Goal: Task Accomplishment & Management: Complete application form

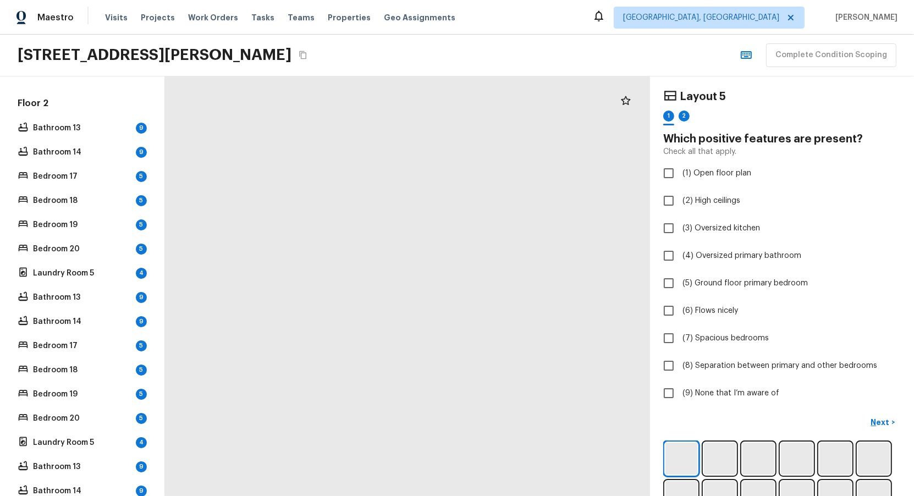
scroll to position [1774, 0]
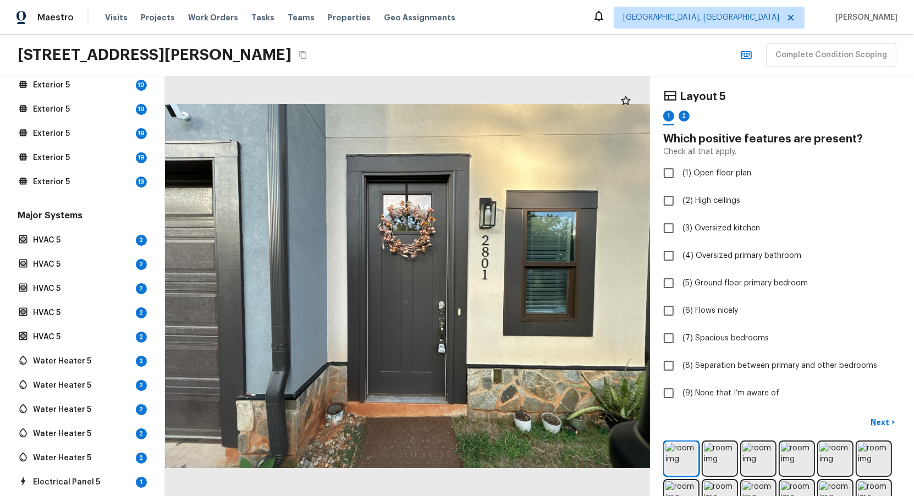
scroll to position [0, 0]
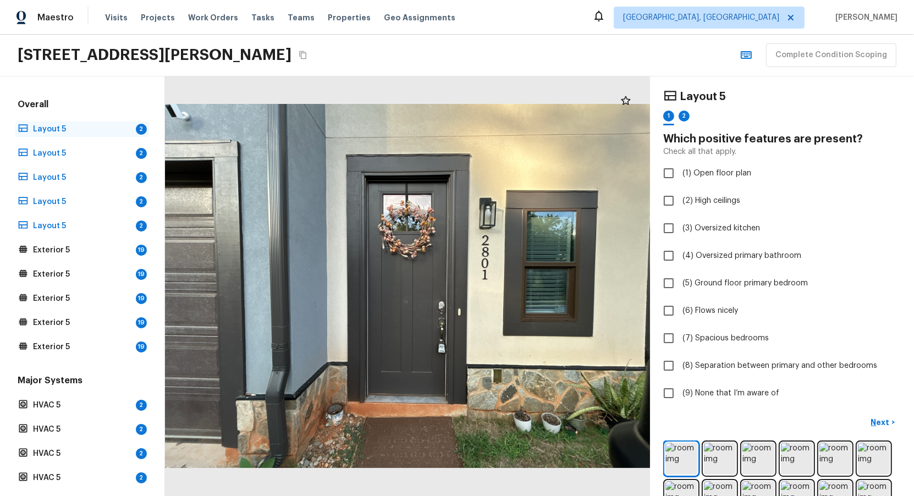
click at [99, 133] on div "Layout 5 2" at bounding box center [82, 129] width 134 height 15
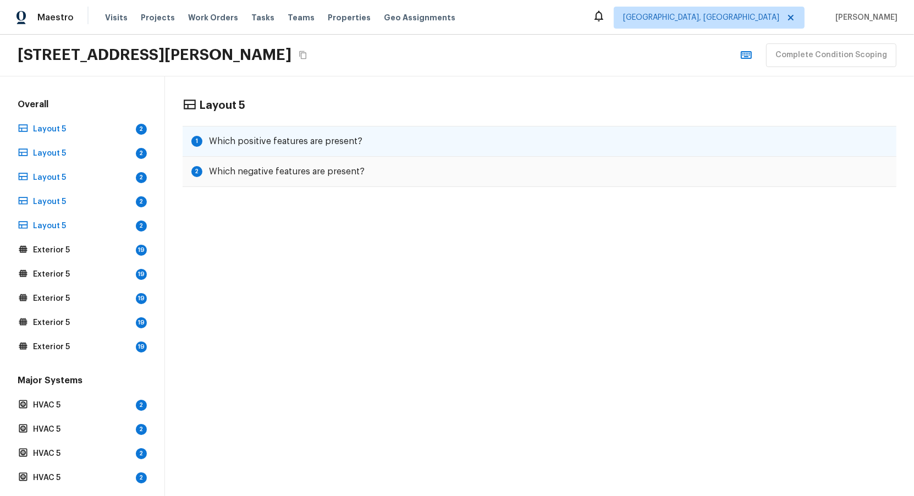
click at [265, 142] on h5 "Which positive features are present?" at bounding box center [285, 141] width 153 height 12
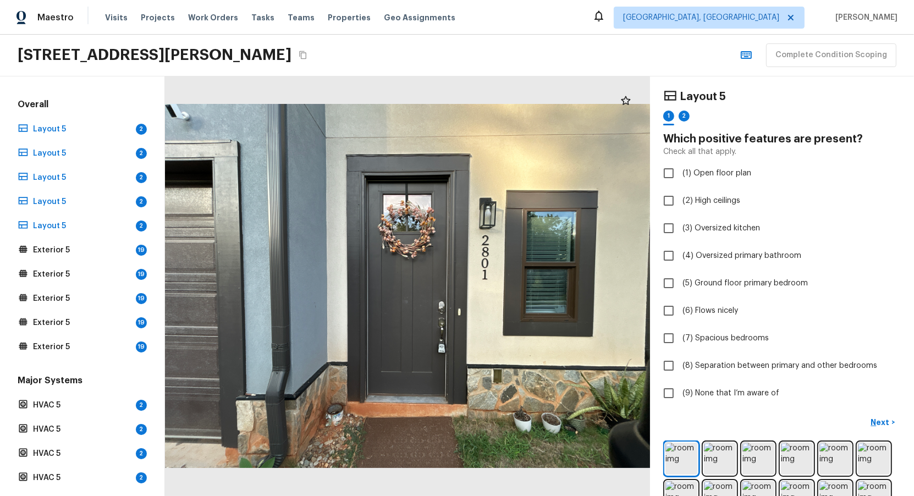
click at [89, 236] on div "Overall Layout 5 2 Layout 5 2 Layout 5 2 Layout 5 2 Layout 5 2 Exterior 5 19 Ex…" at bounding box center [82, 226] width 134 height 256
click at [83, 249] on p "Exterior 5" at bounding box center [82, 250] width 98 height 11
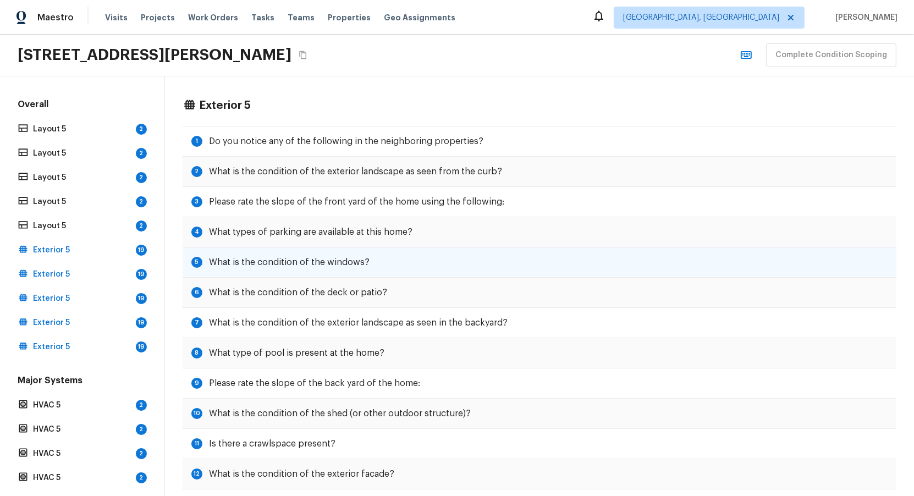
click at [290, 259] on h5 "What is the condition of the windows?" at bounding box center [289, 262] width 161 height 12
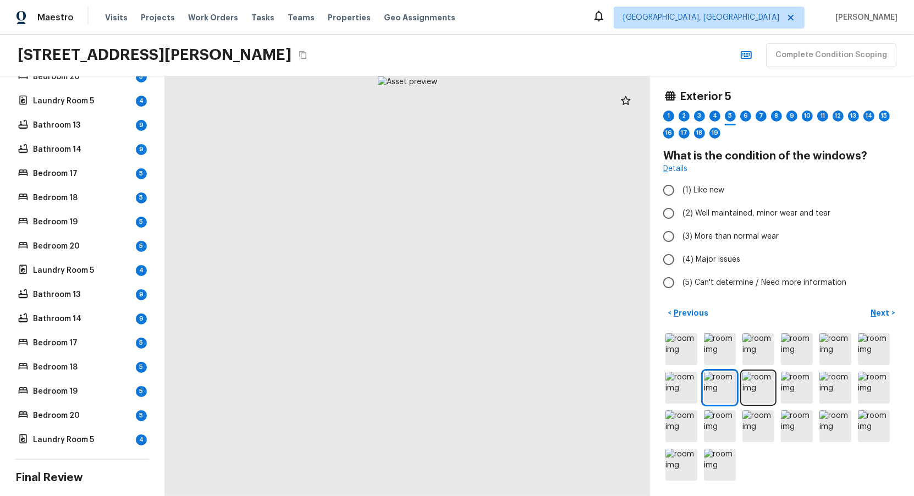
scroll to position [1702, 0]
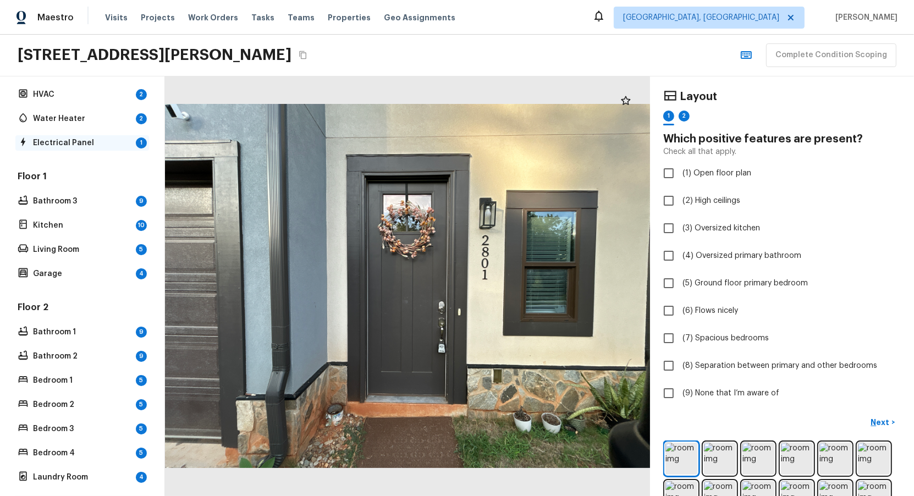
scroll to position [226, 0]
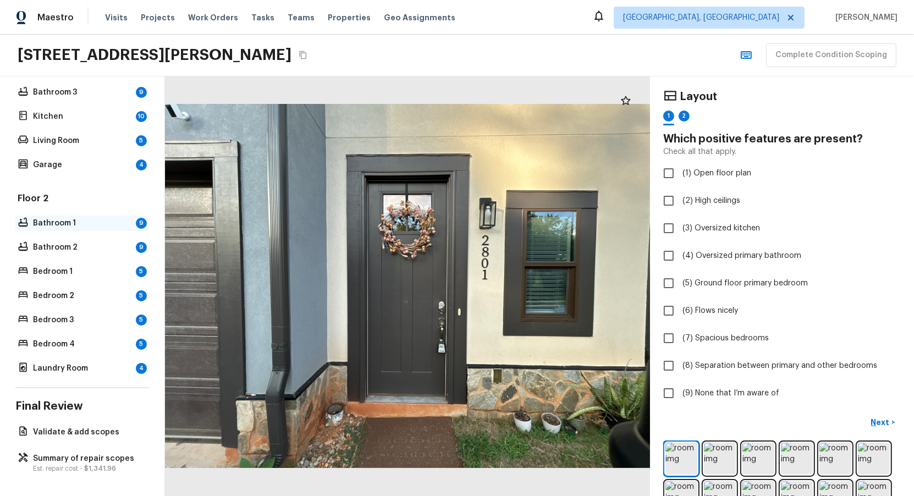
click at [67, 228] on div "Bathroom 1 9" at bounding box center [82, 223] width 134 height 15
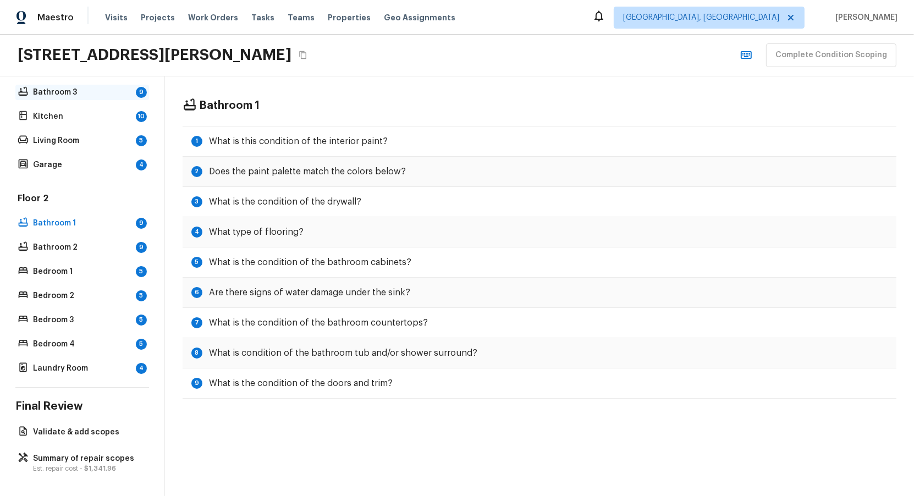
scroll to position [0, 0]
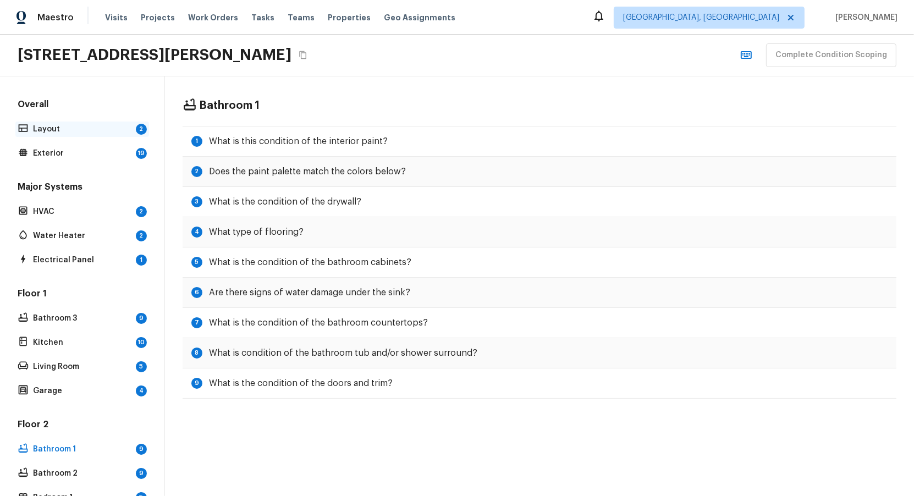
click at [59, 125] on p "Layout" at bounding box center [82, 129] width 98 height 11
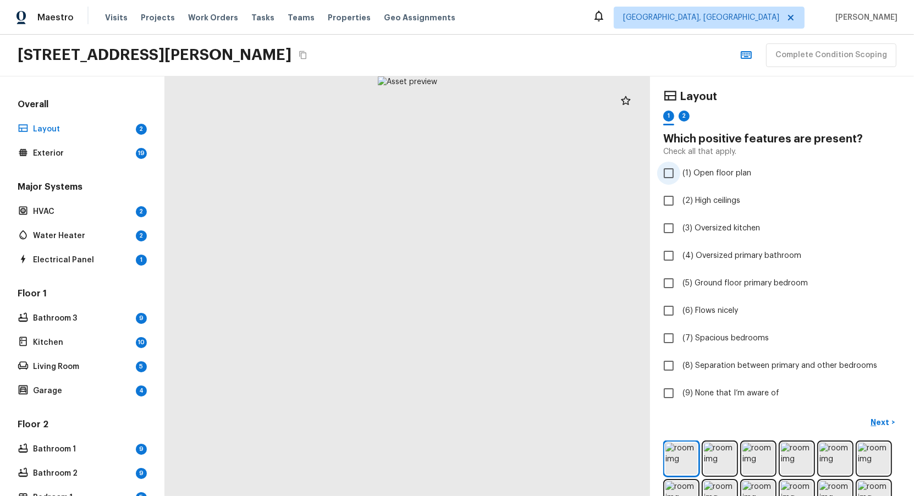
checkbox input "true"
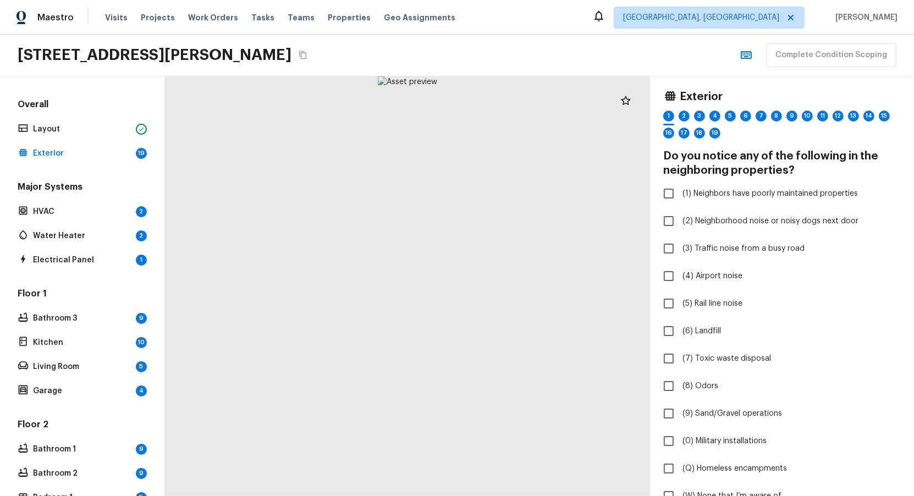
checkbox input "true"
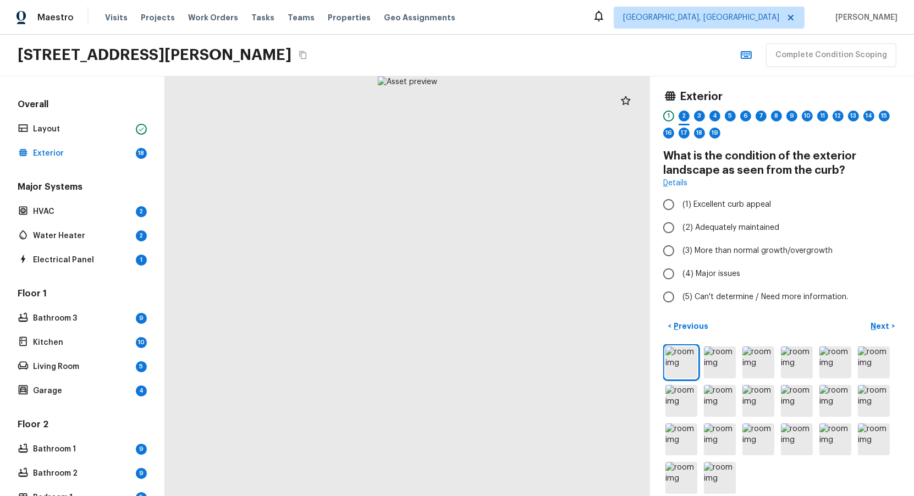
radio input "true"
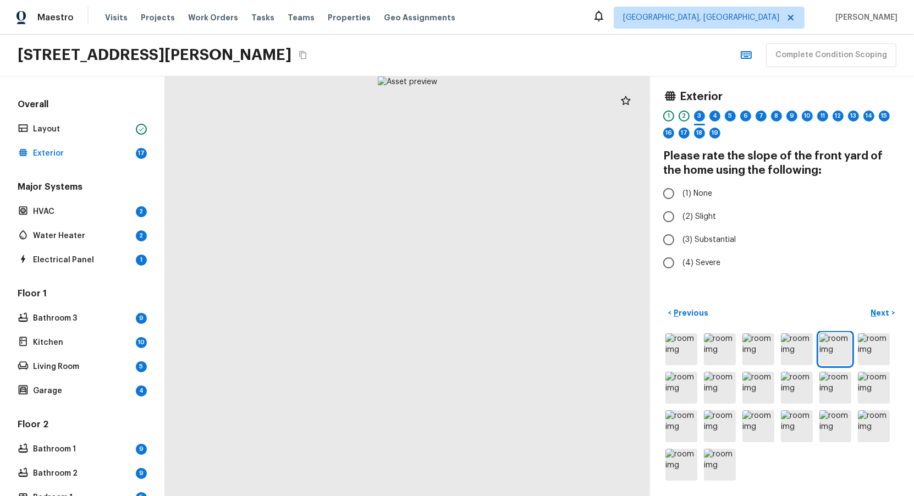
radio input "true"
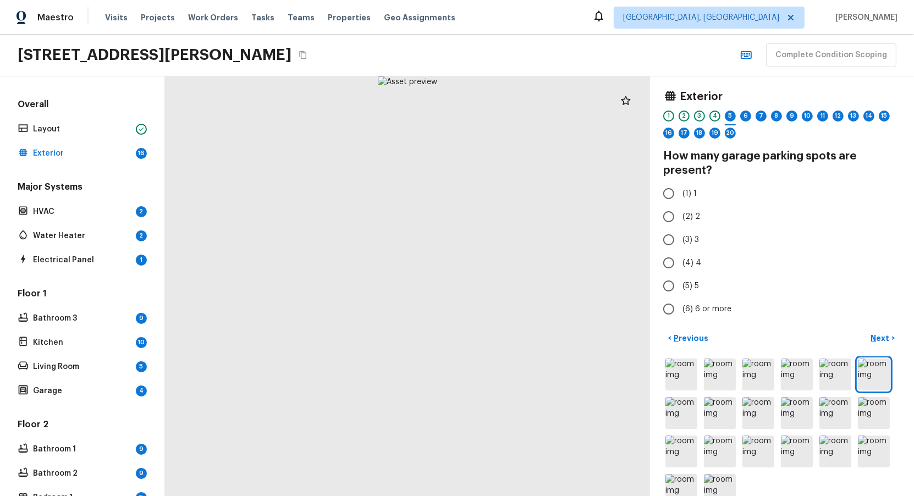
radio input "true"
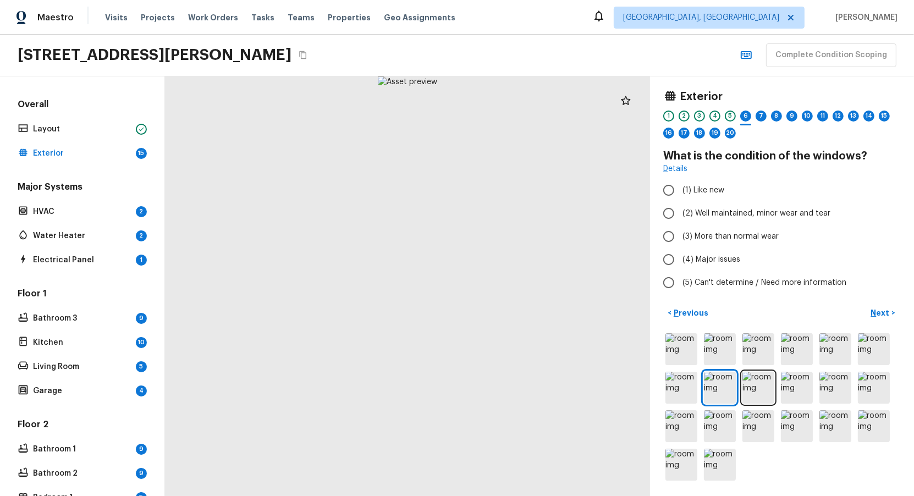
radio input "true"
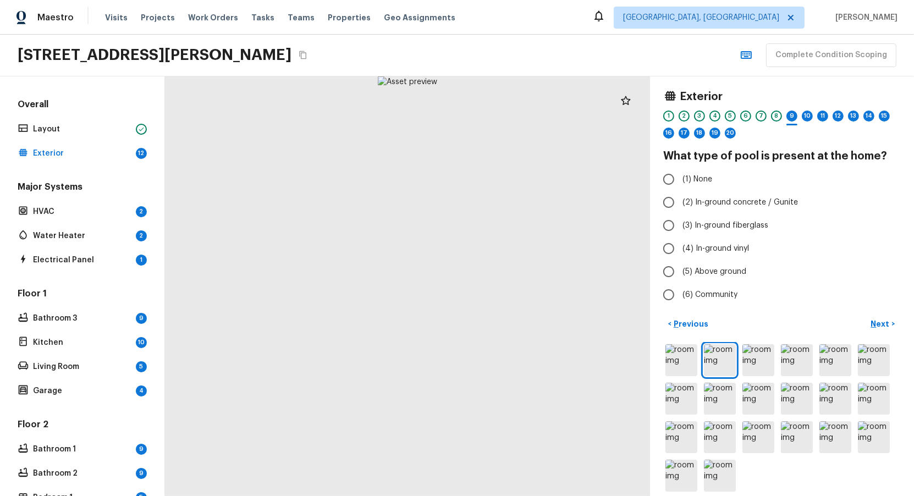
radio input "true"
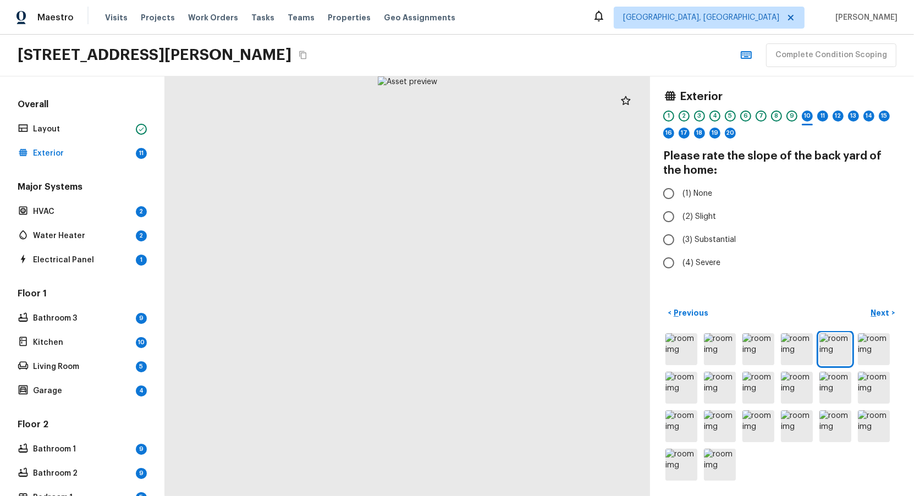
radio input "true"
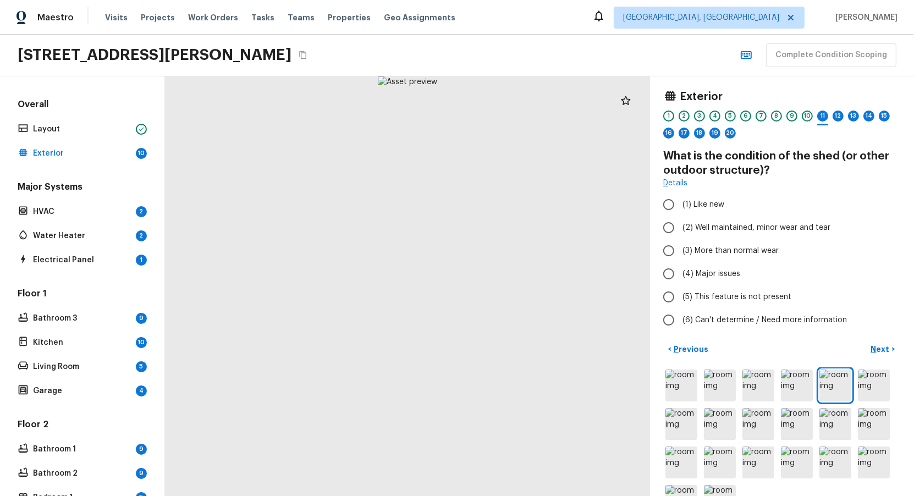
radio input "true"
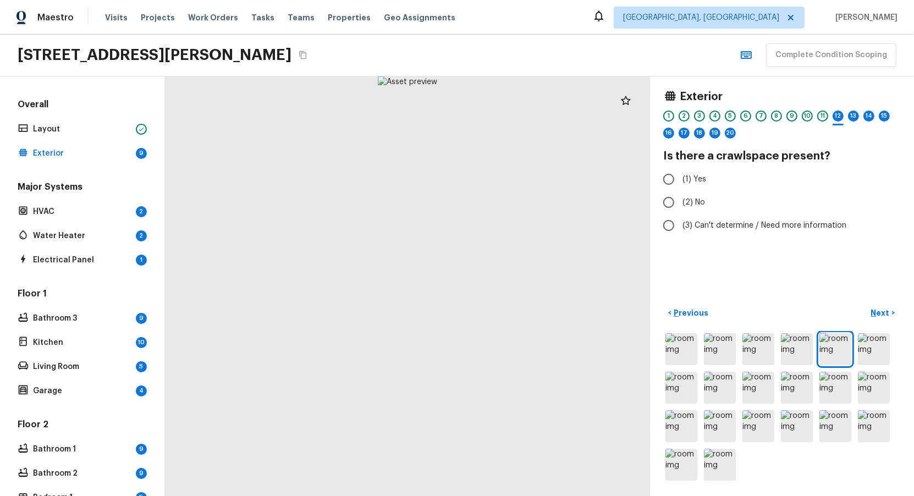
radio input "true"
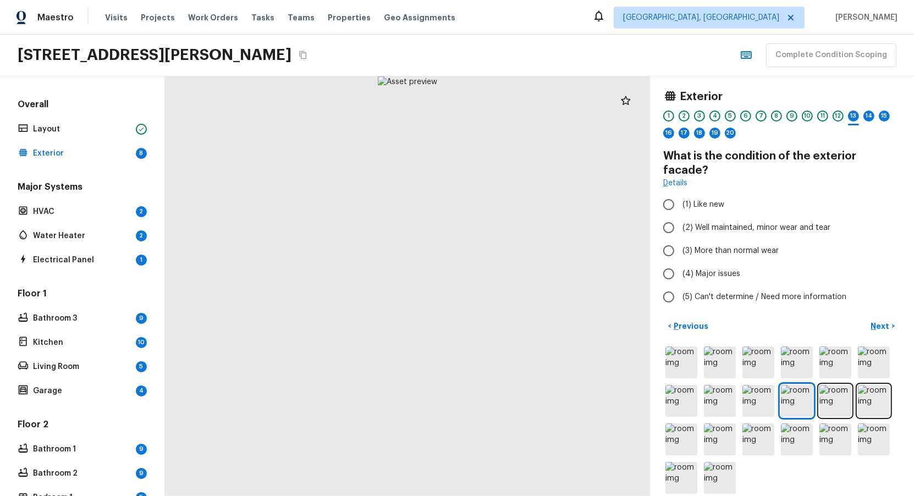
radio input "true"
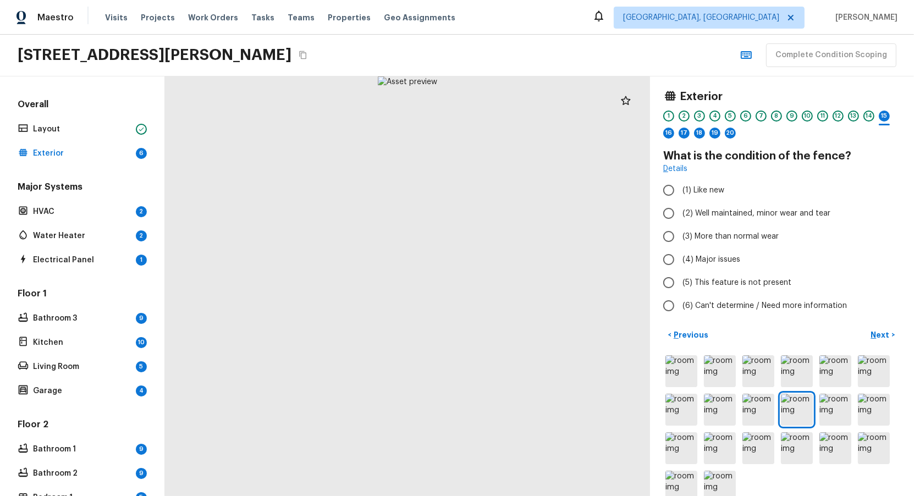
radio input "true"
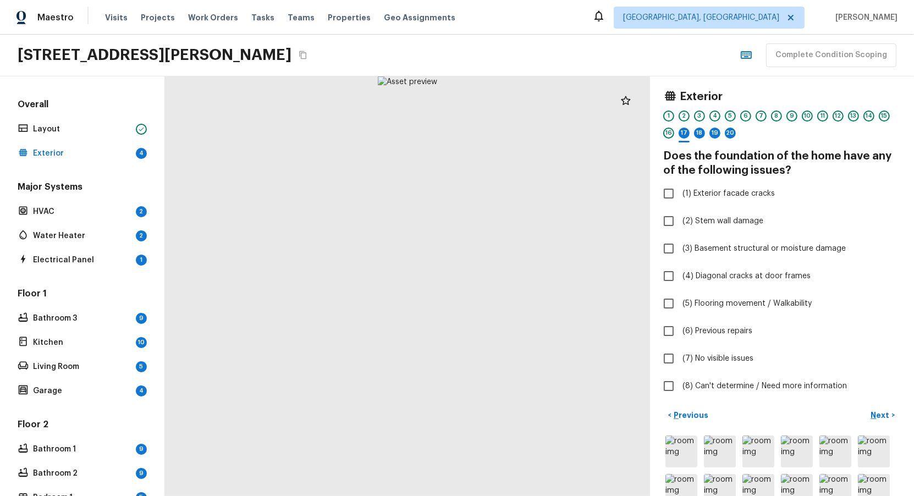
checkbox input "true"
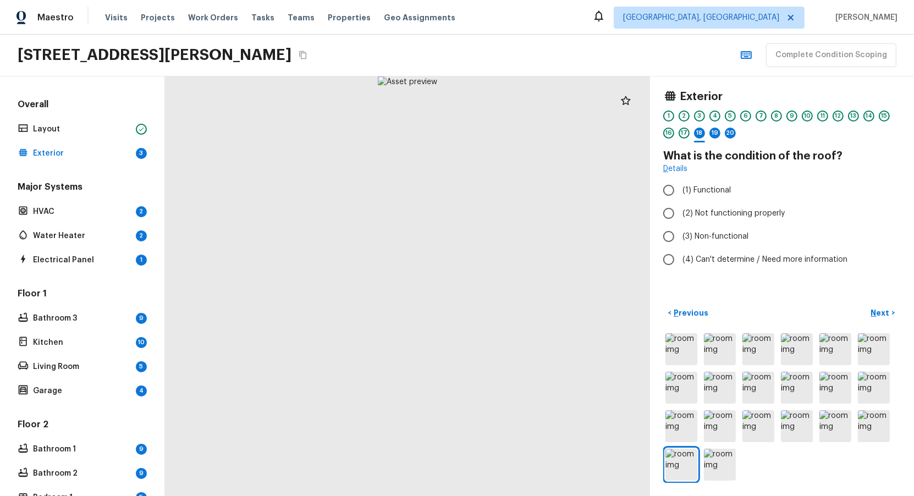
radio input "true"
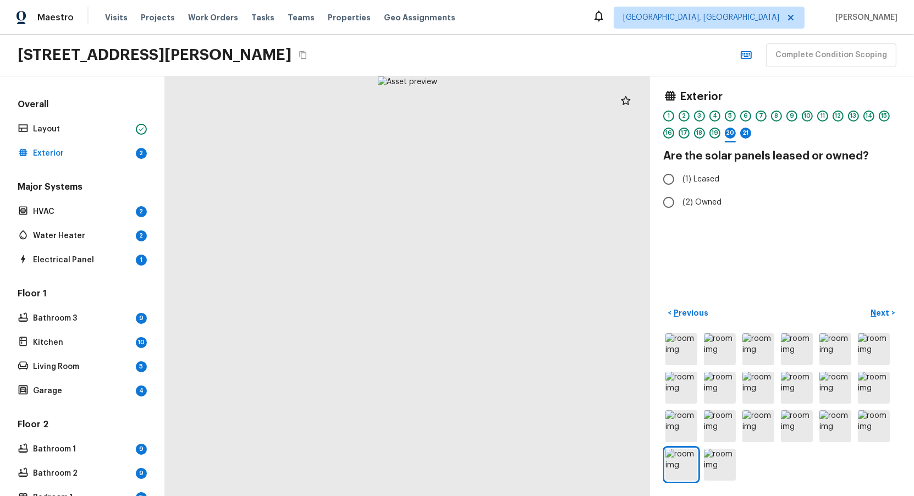
radio input "true"
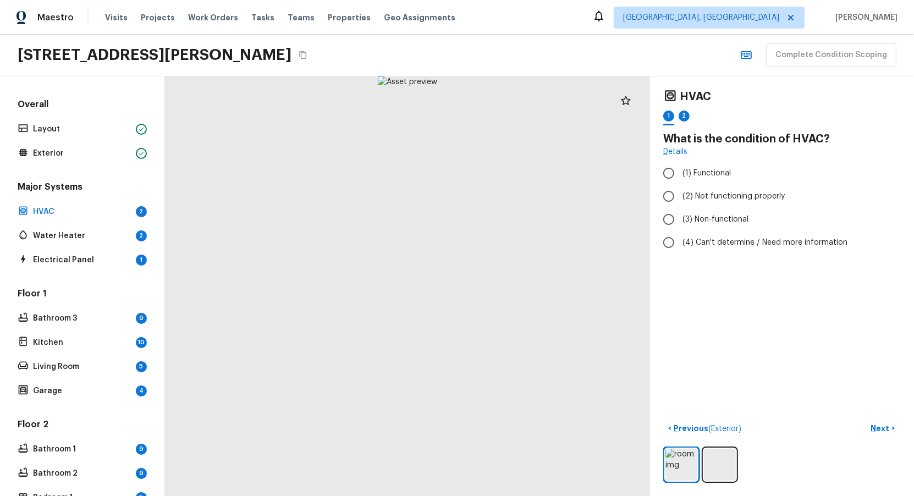
radio input "true"
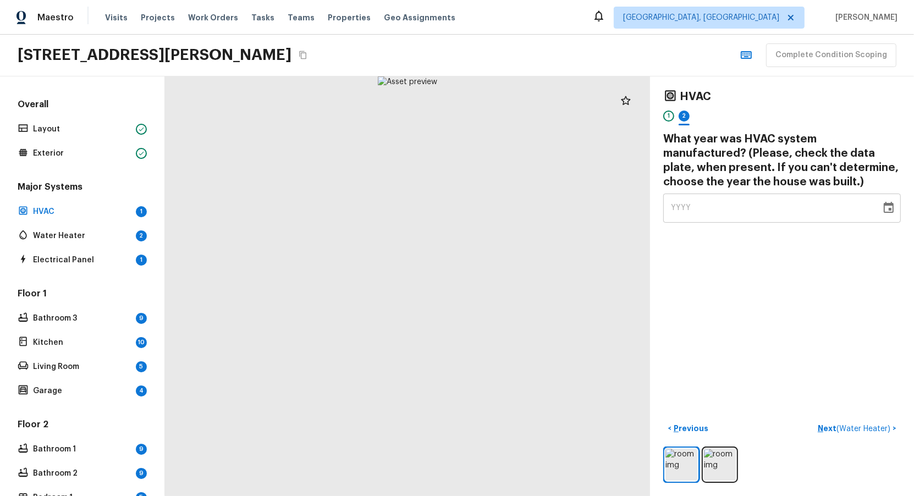
click at [744, 215] on div "YYYY" at bounding box center [772, 208] width 202 height 29
click at [894, 204] on icon "Choose date" at bounding box center [888, 207] width 13 height 13
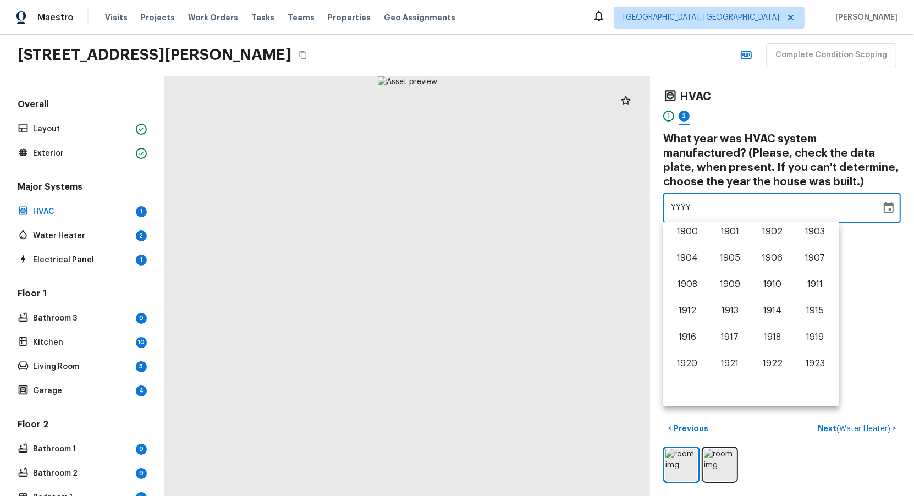
scroll to position [684, 0]
click at [737, 365] on button "2025" at bounding box center [730, 366] width 40 height 20
type input "2025"
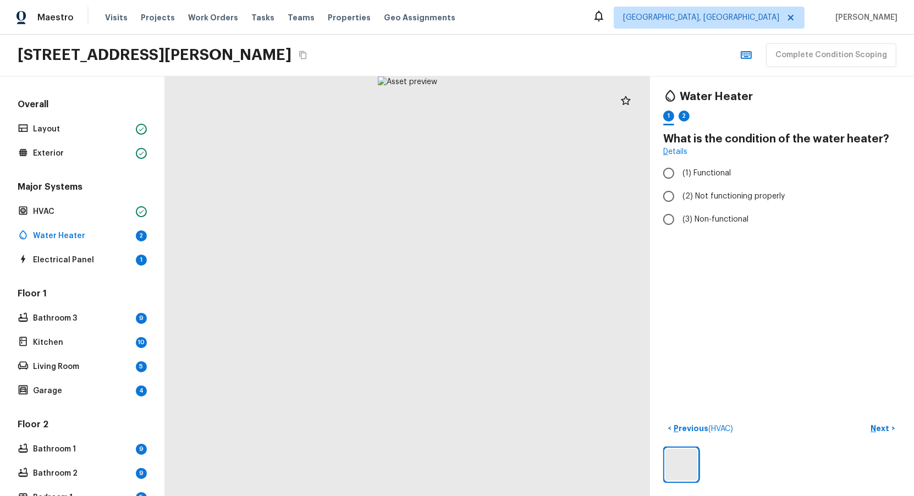
radio input "true"
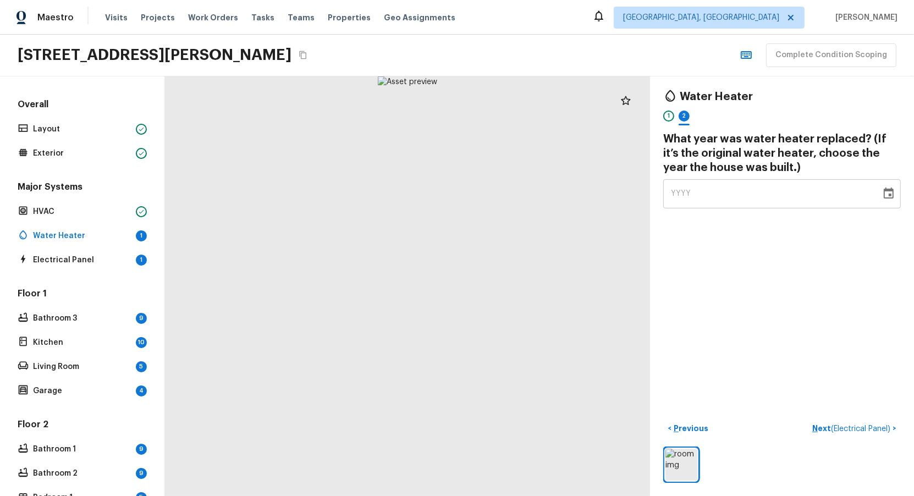
click at [887, 193] on icon "Choose date" at bounding box center [888, 193] width 13 height 13
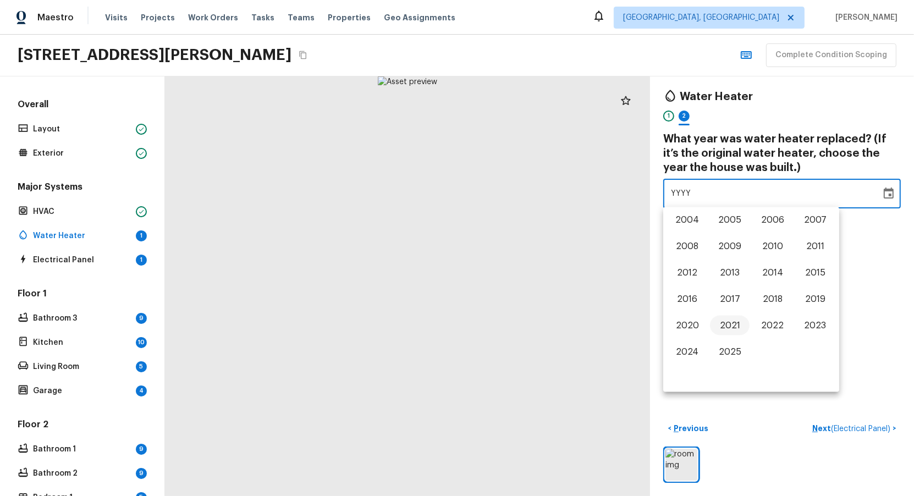
click at [734, 329] on button "2021" at bounding box center [730, 326] width 40 height 20
type input "2021"
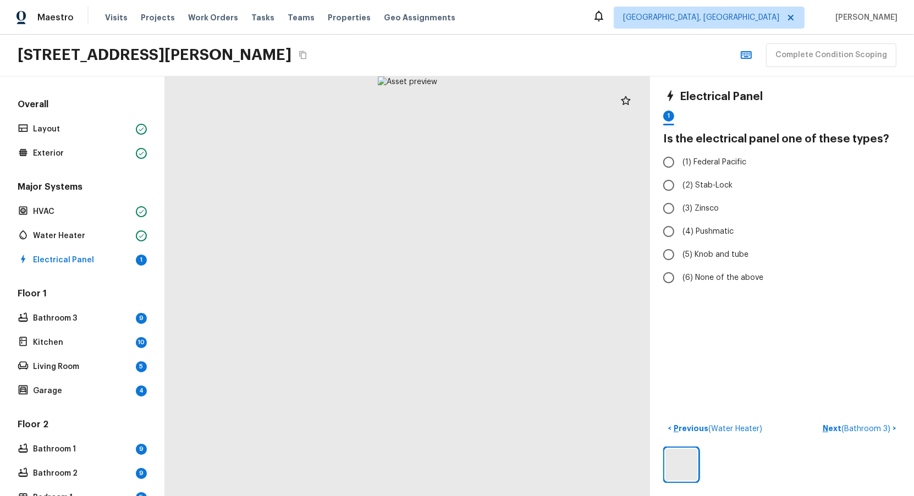
radio input "true"
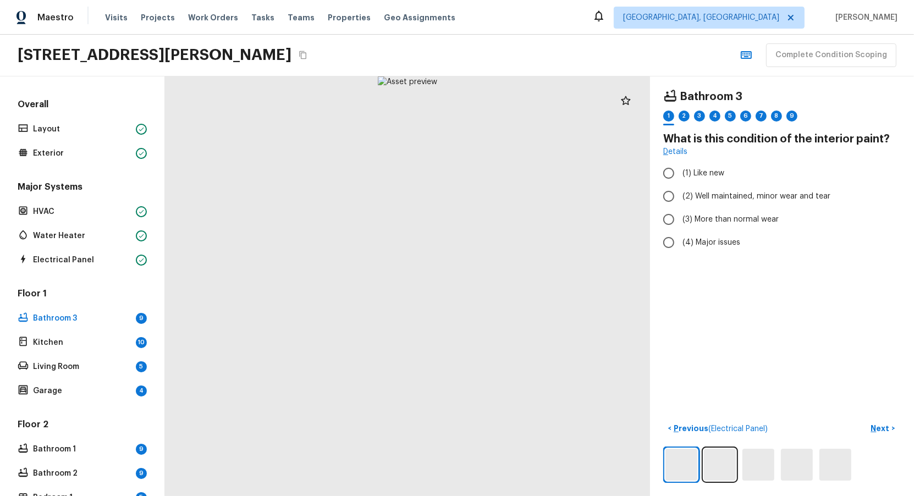
radio input "true"
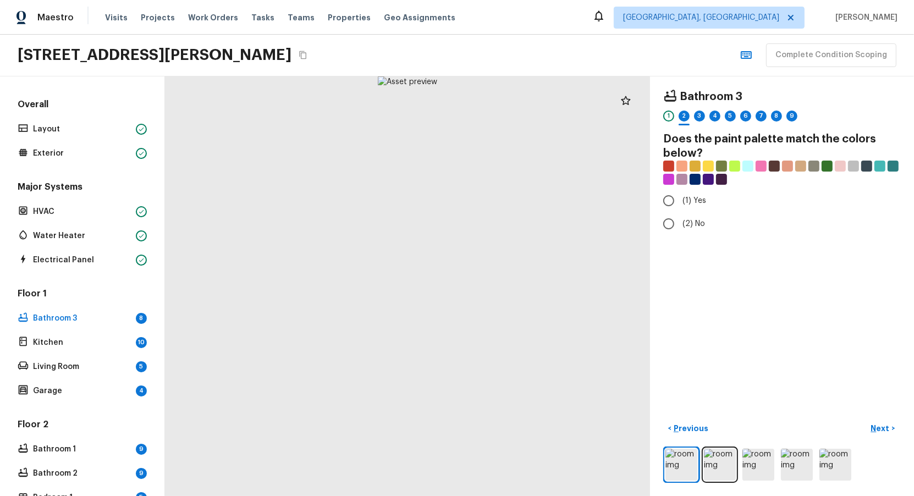
radio input "true"
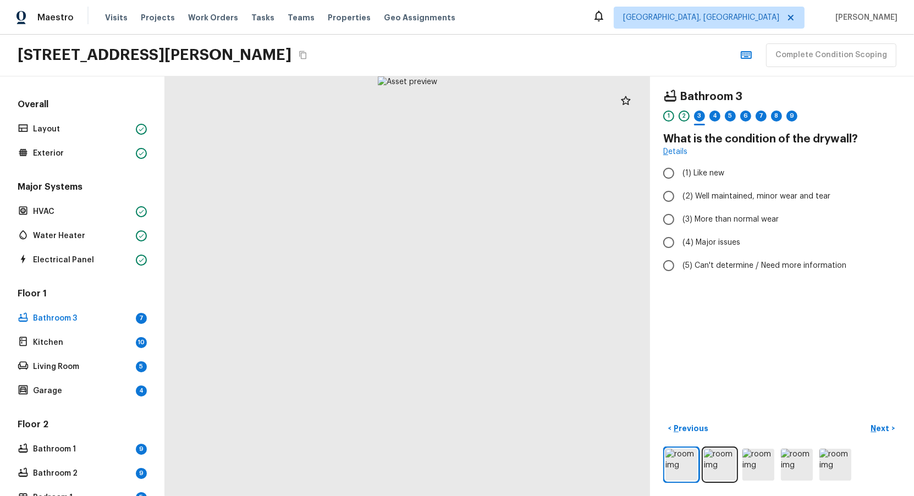
radio input "true"
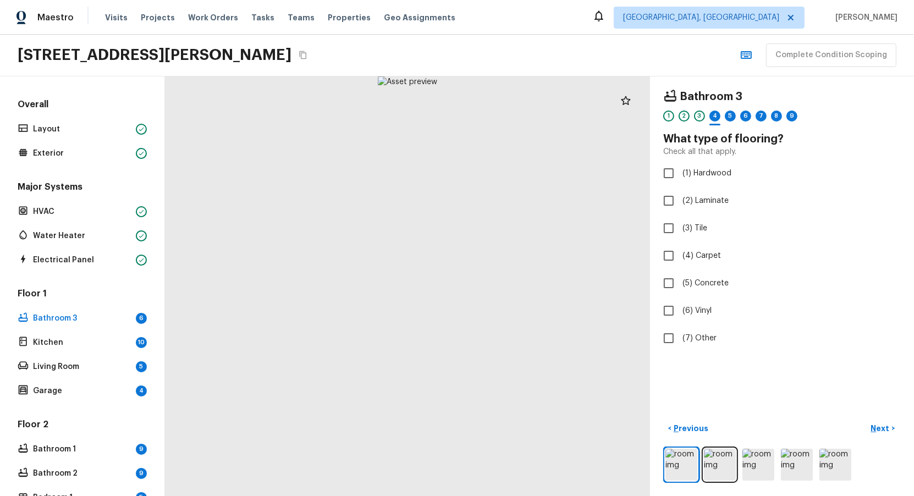
checkbox input "true"
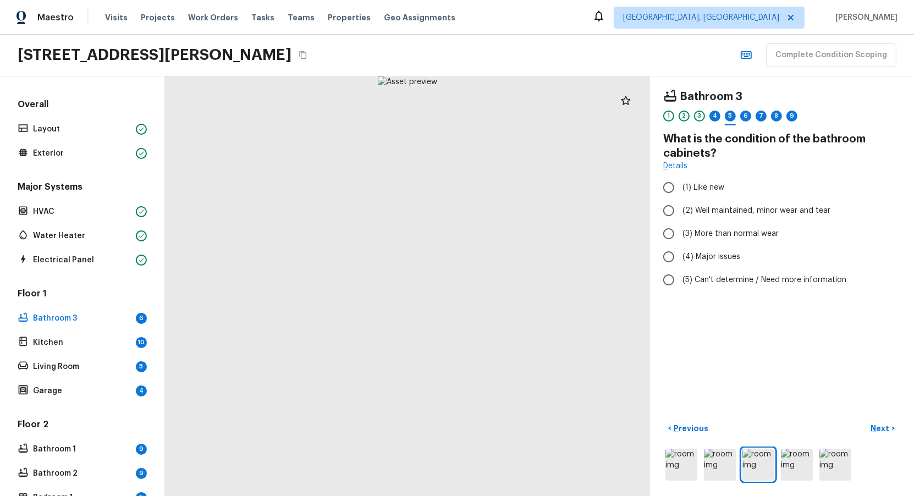
radio input "true"
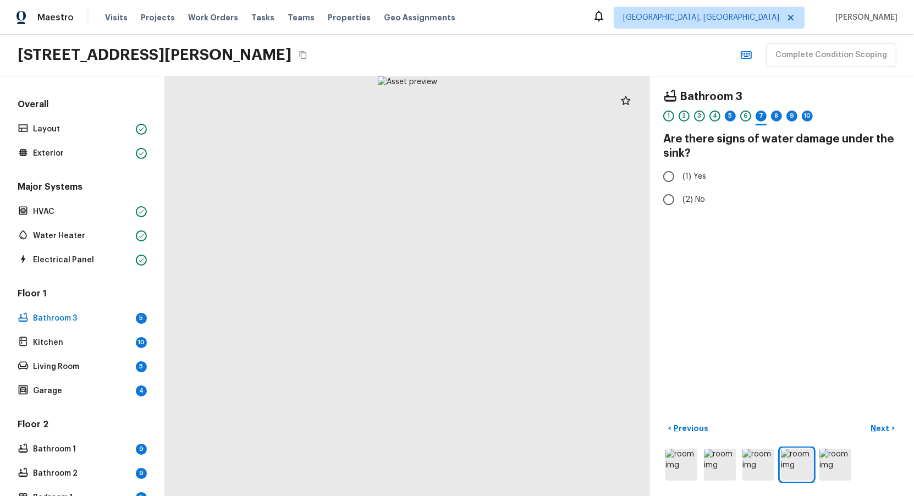
radio input "true"
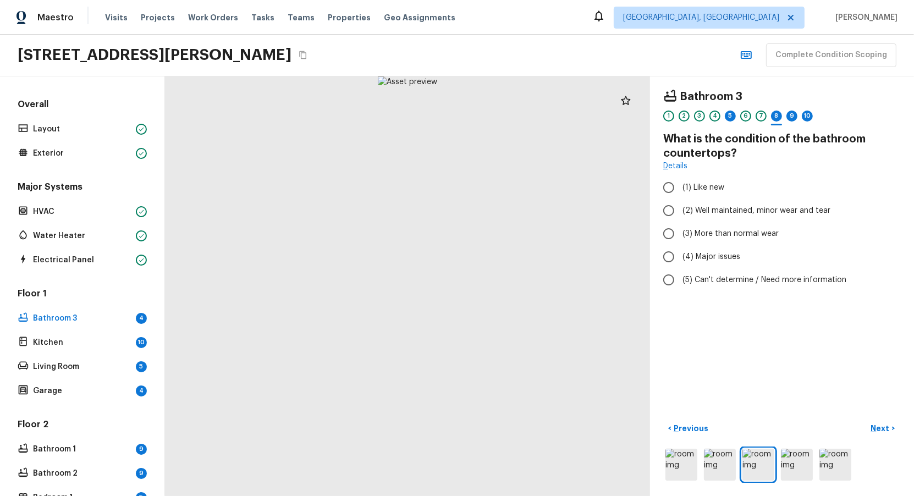
radio input "true"
click at [730, 114] on div "5" at bounding box center [730, 116] width 11 height 11
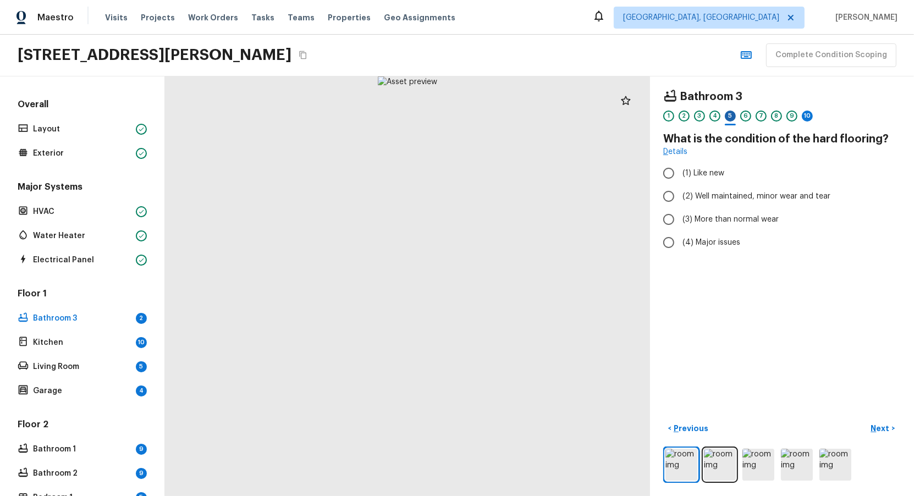
radio input "true"
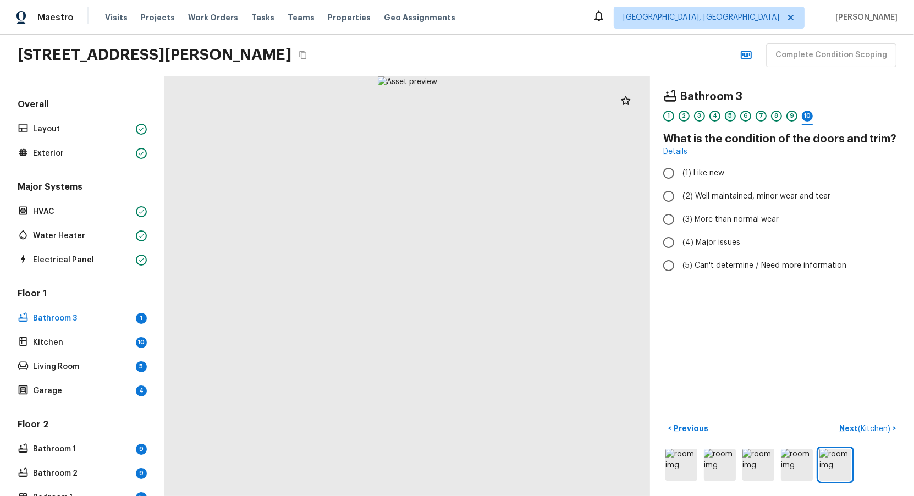
radio input "true"
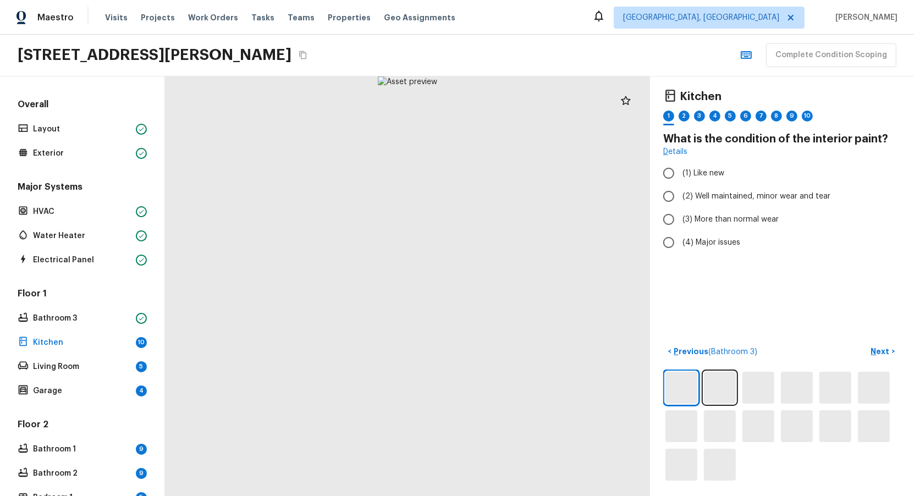
radio input "true"
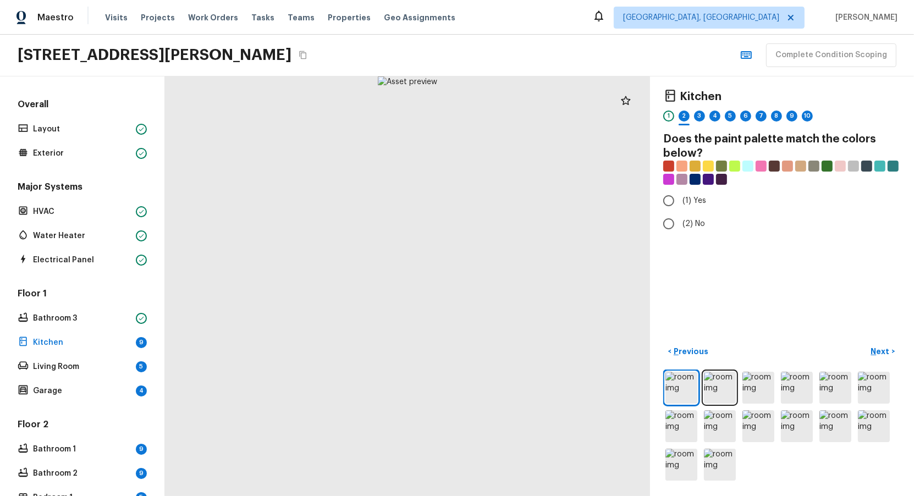
radio input "true"
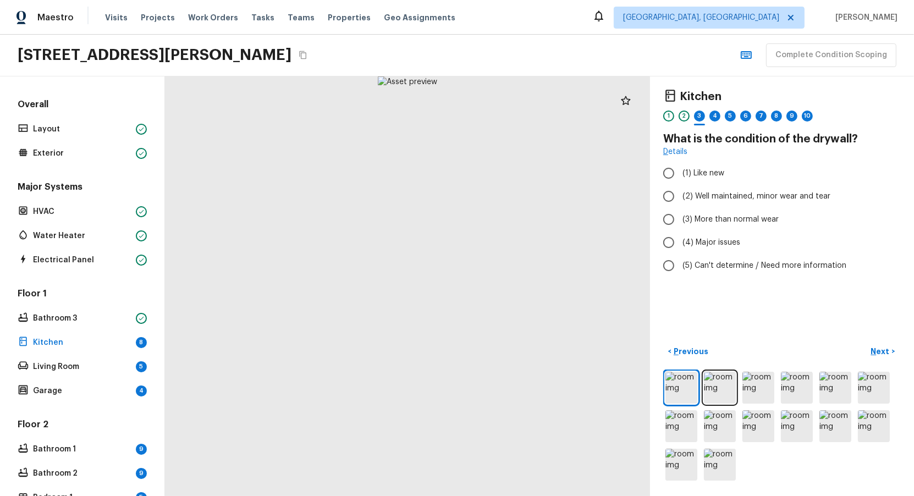
radio input "true"
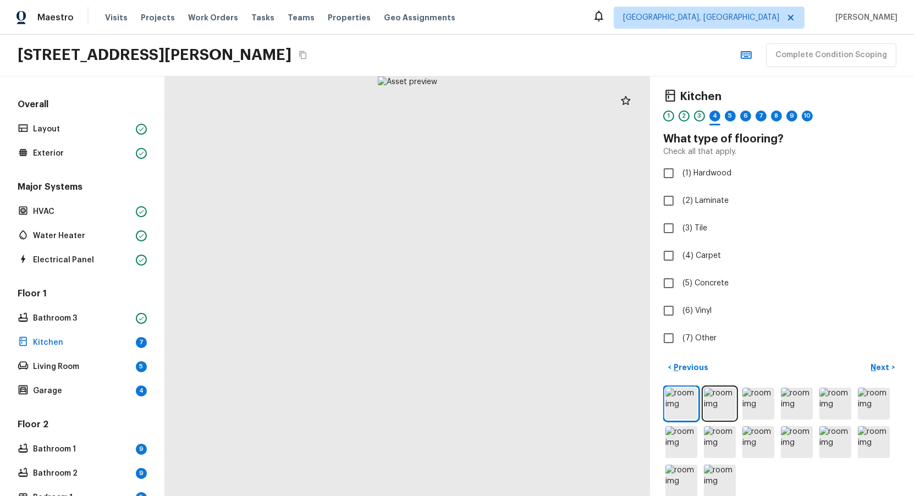
checkbox input "true"
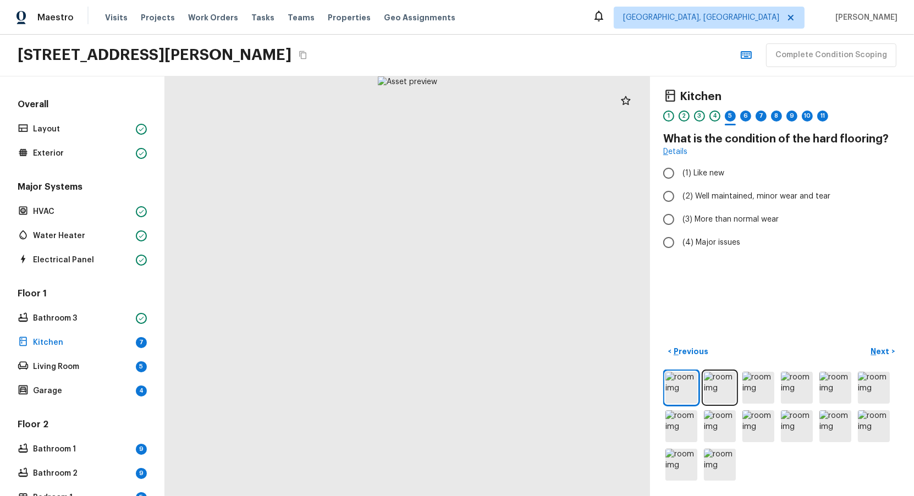
radio input "true"
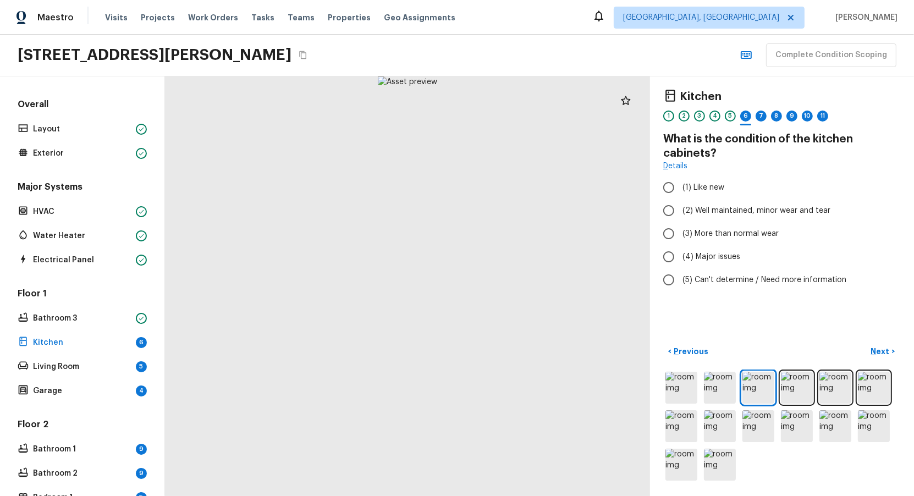
radio input "true"
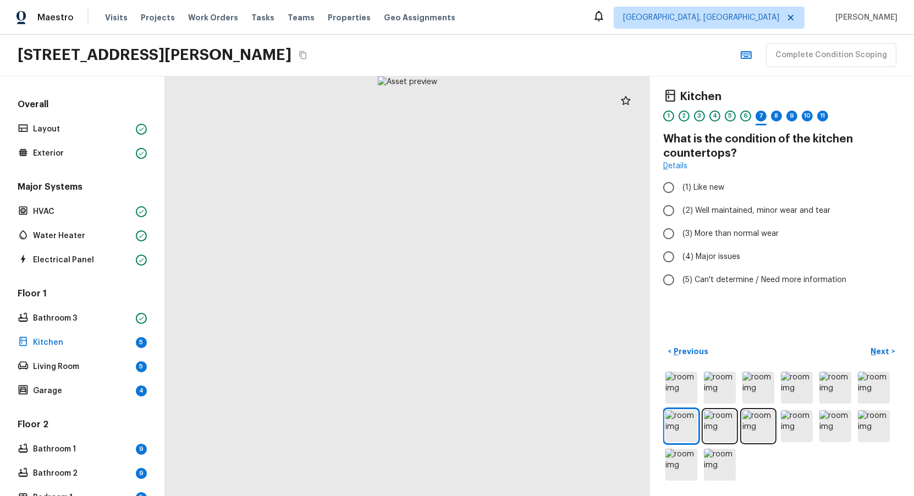
radio input "true"
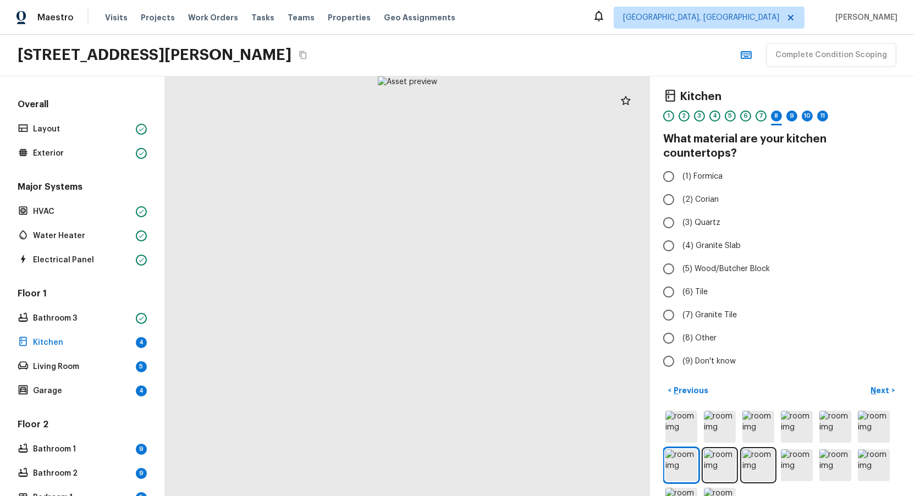
radio input "true"
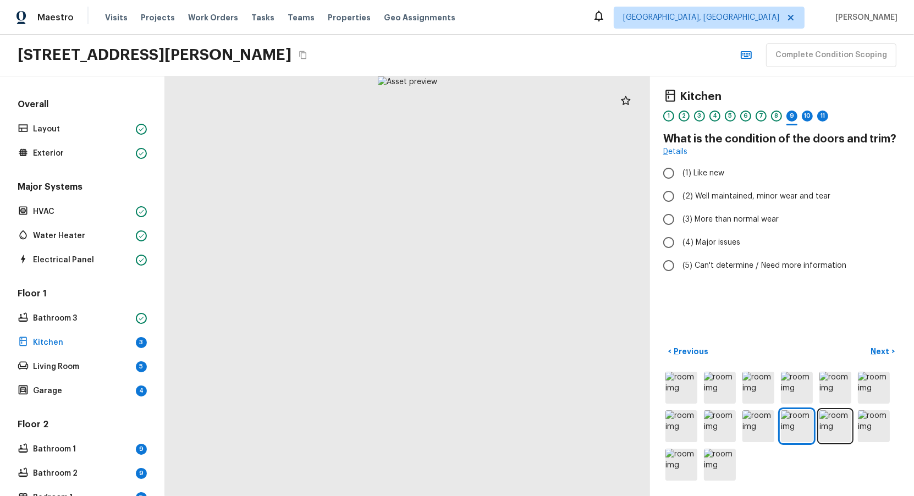
radio input "true"
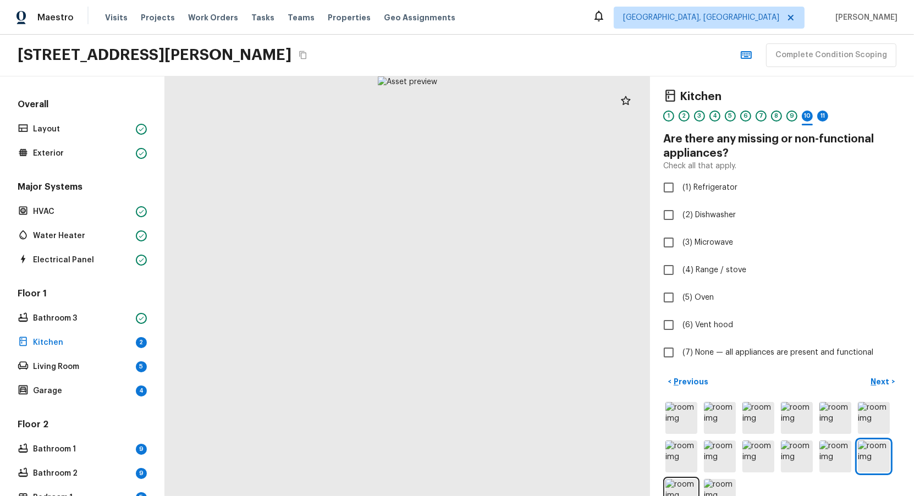
checkbox input "true"
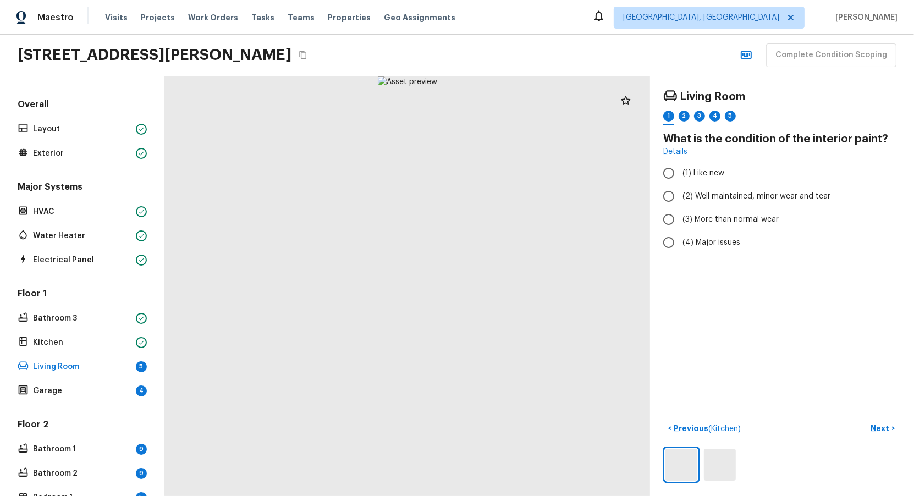
radio input "true"
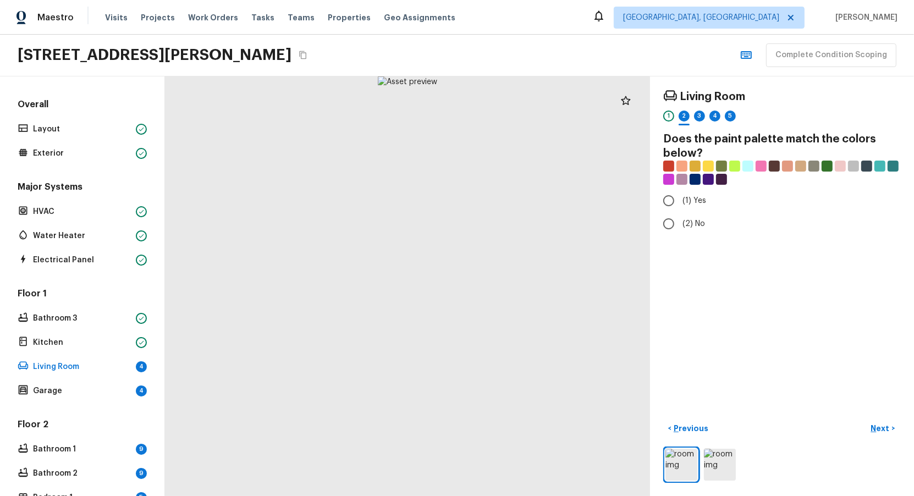
radio input "true"
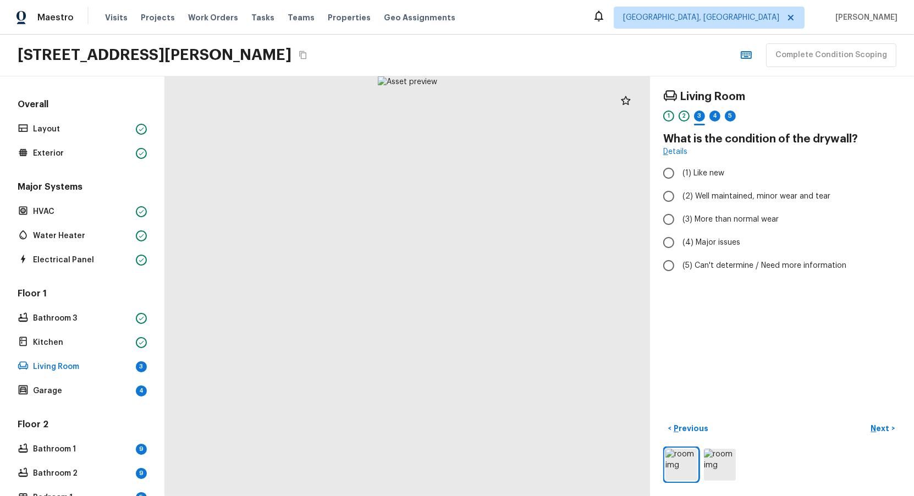
radio input "true"
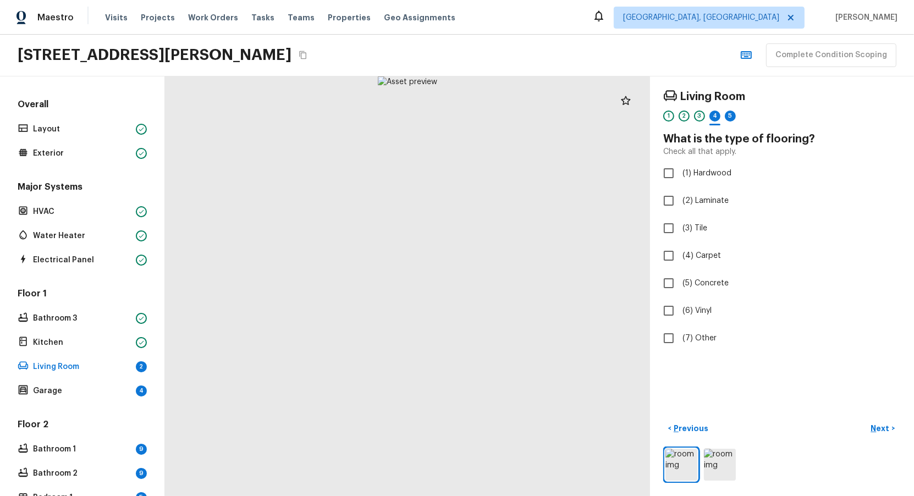
checkbox input "true"
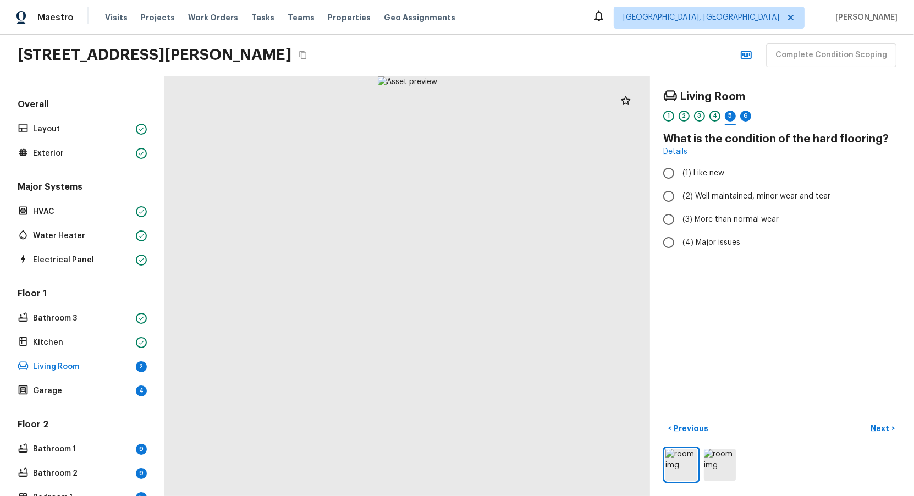
radio input "true"
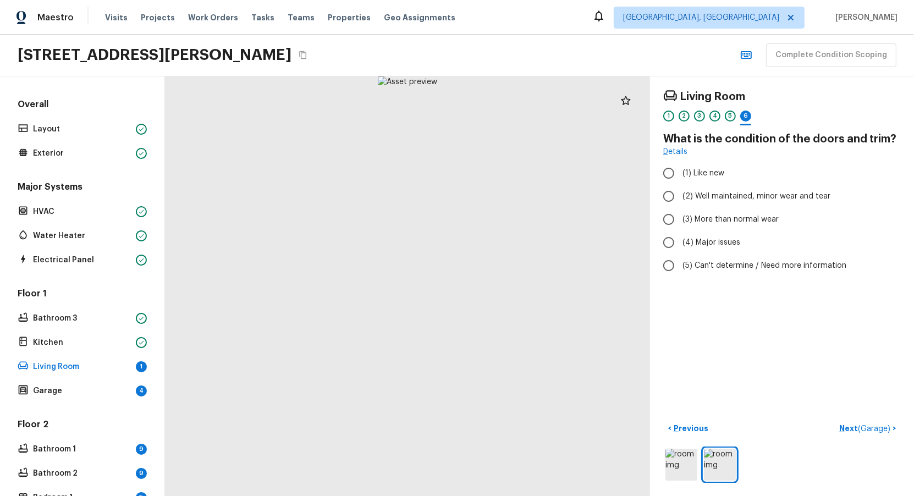
radio input "true"
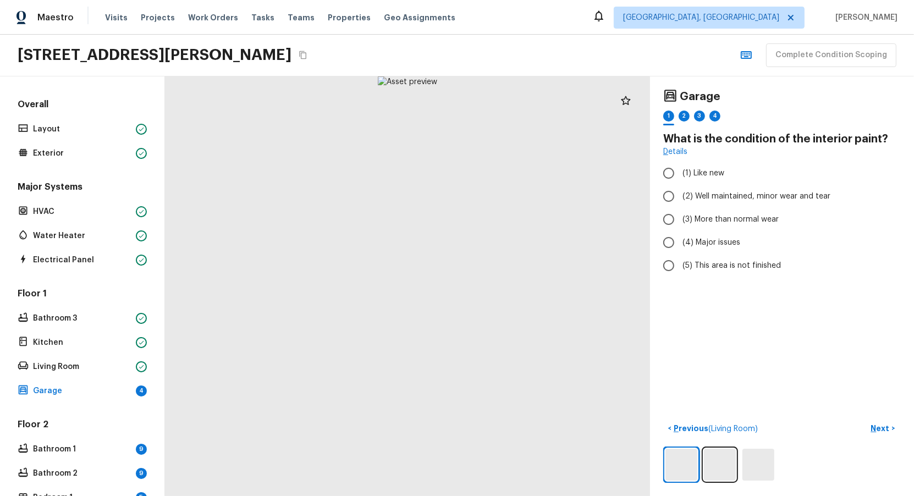
radio input "true"
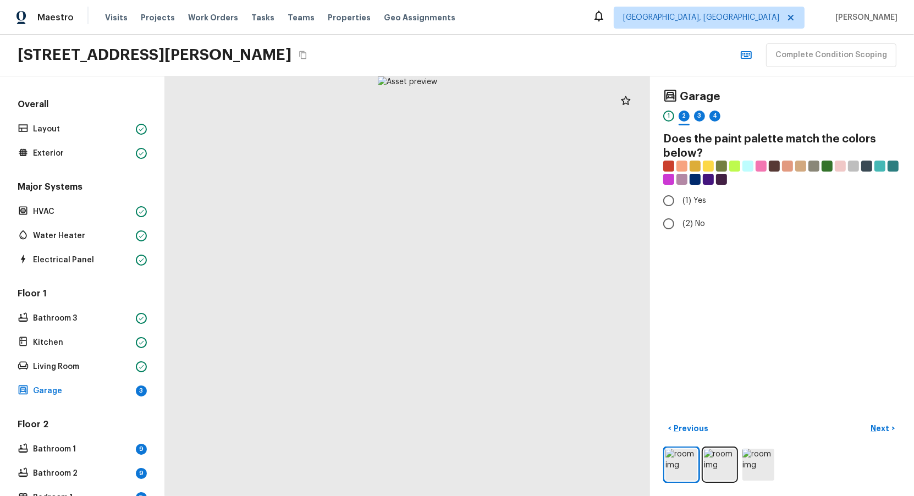
radio input "true"
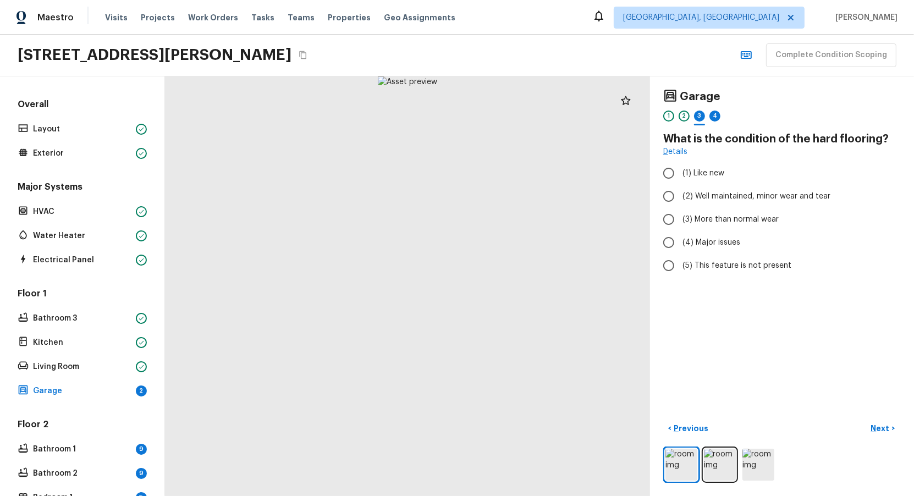
radio input "true"
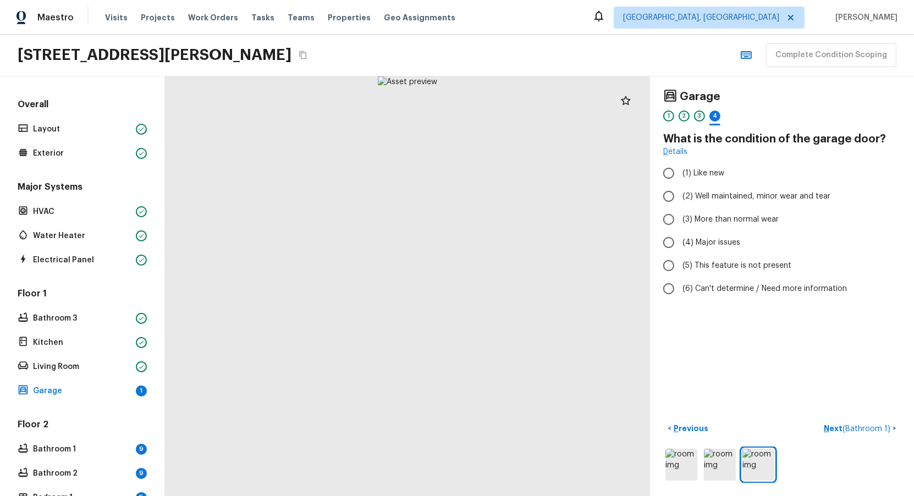
radio input "true"
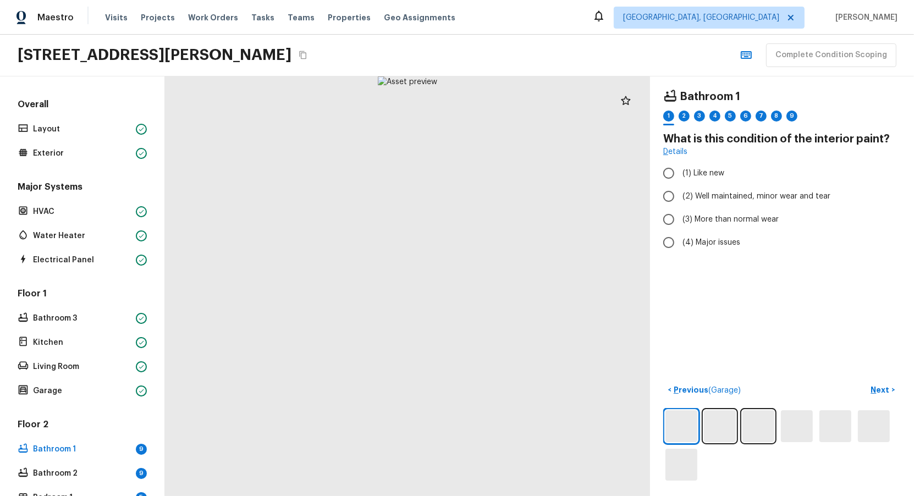
radio input "true"
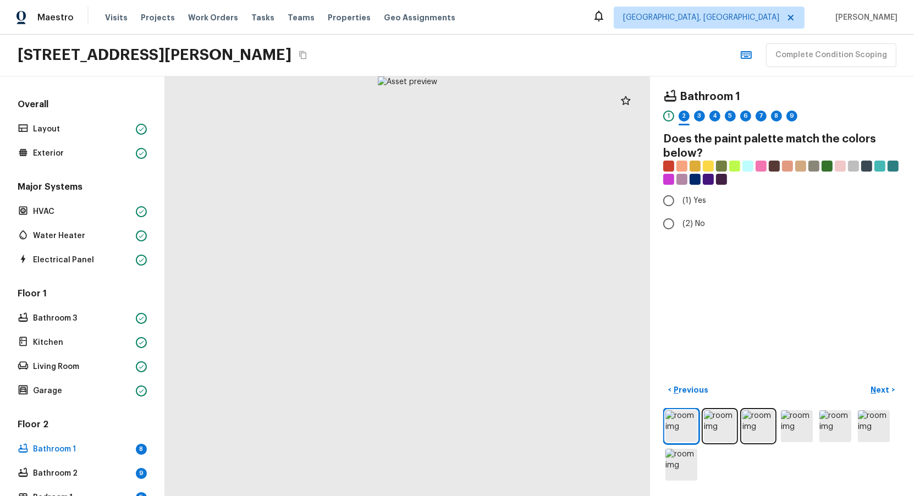
radio input "true"
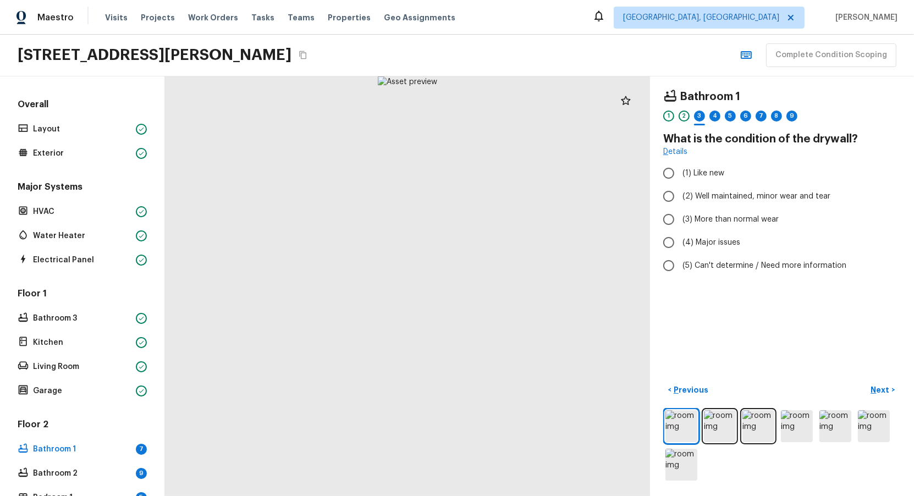
radio input "true"
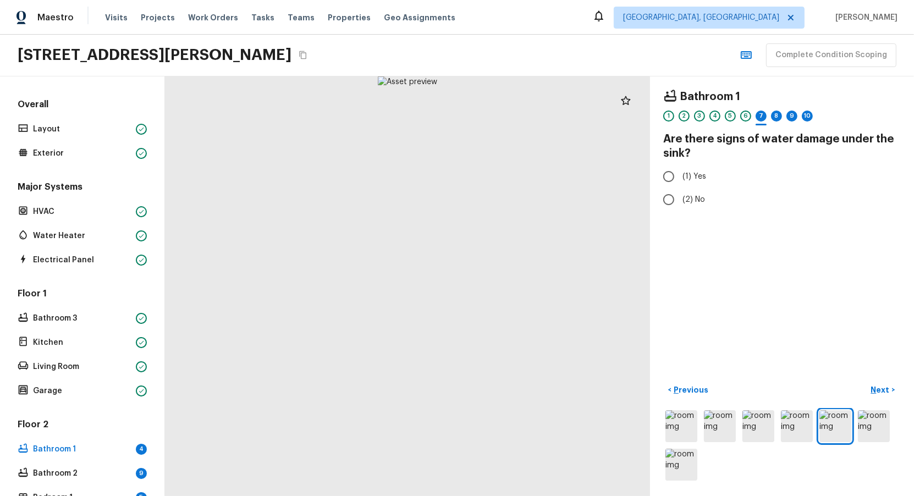
radio input "true"
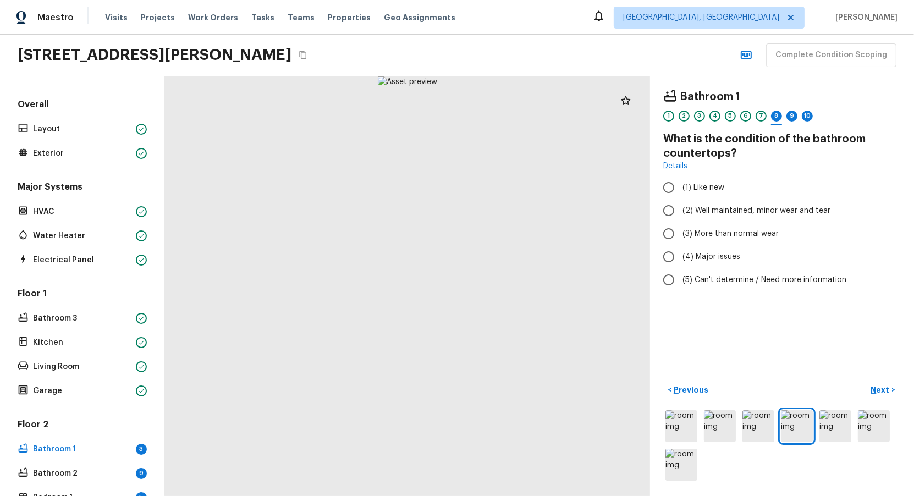
radio input "true"
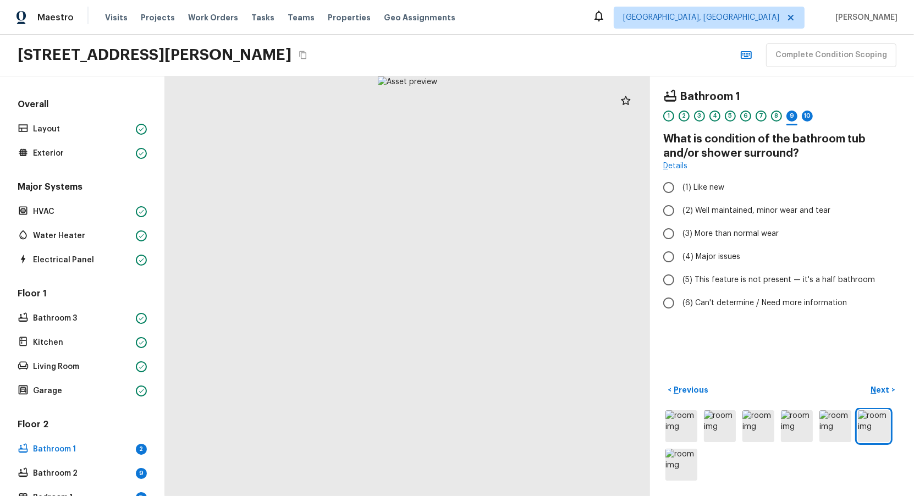
radio input "true"
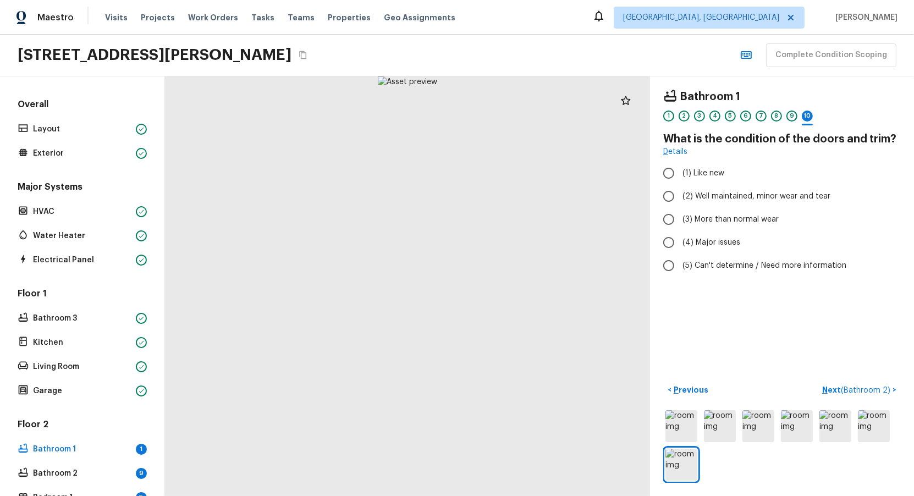
radio input "true"
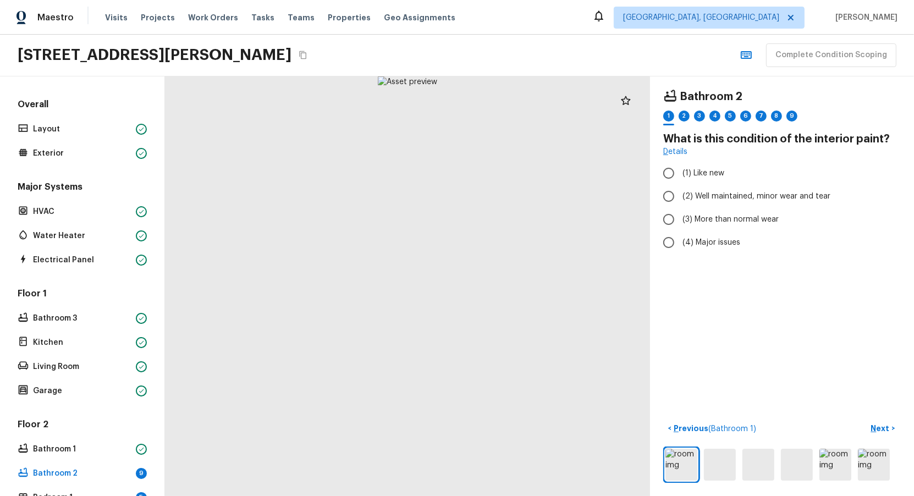
radio input "true"
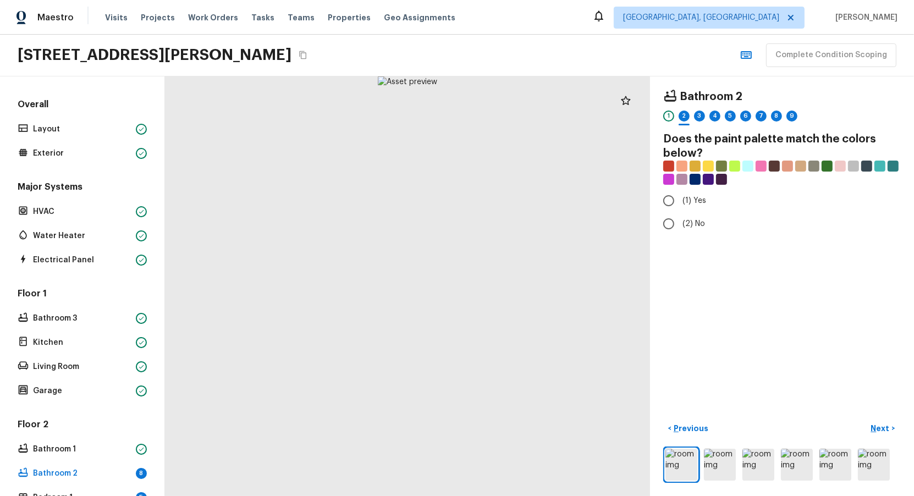
radio input "true"
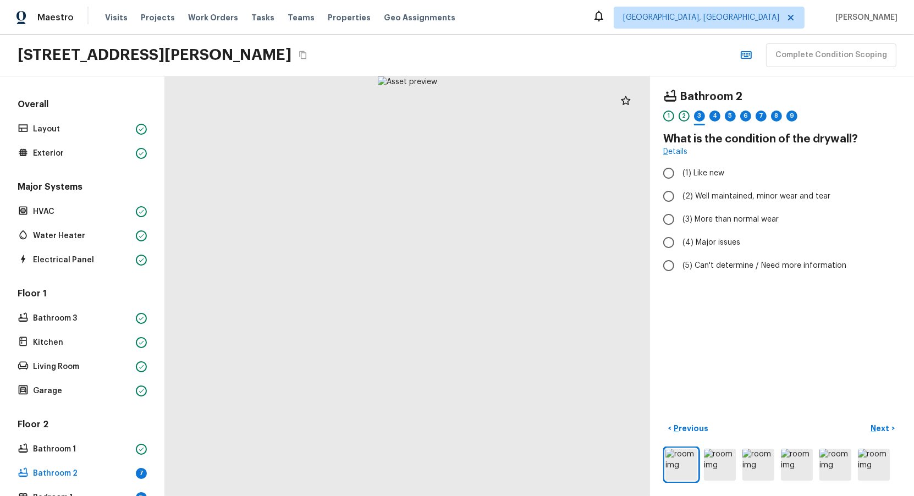
radio input "true"
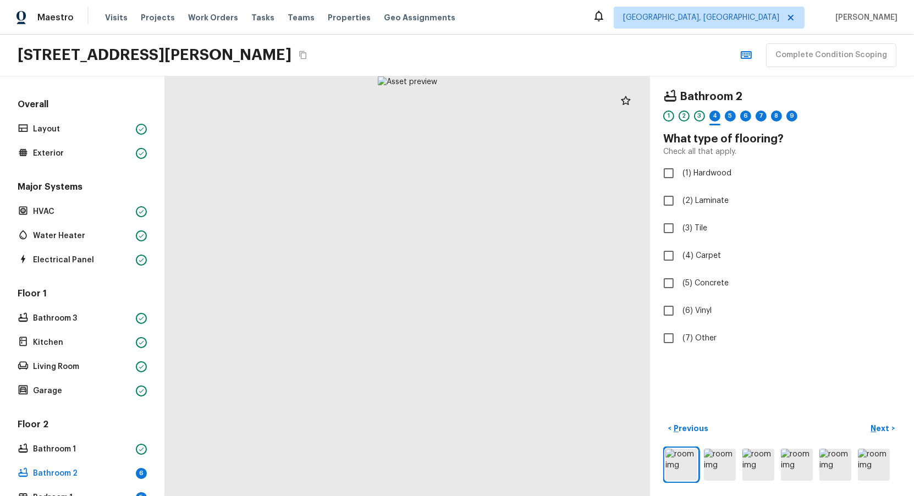
checkbox input "true"
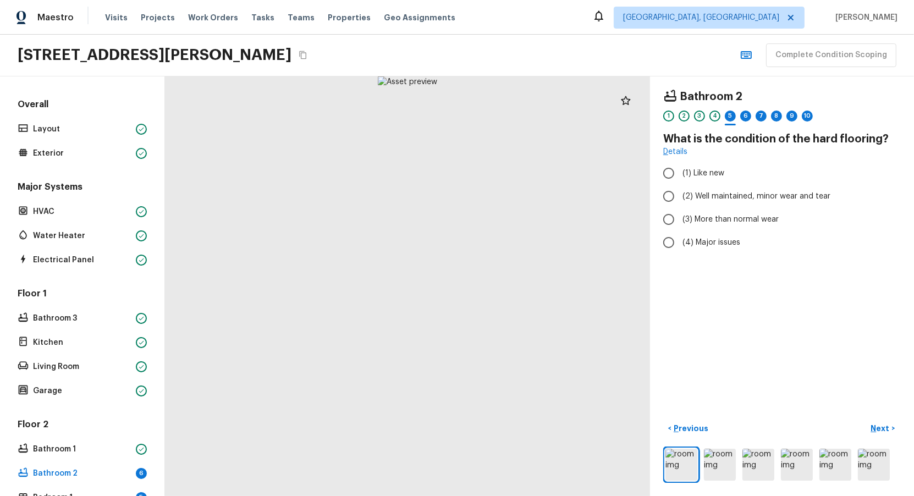
radio input "true"
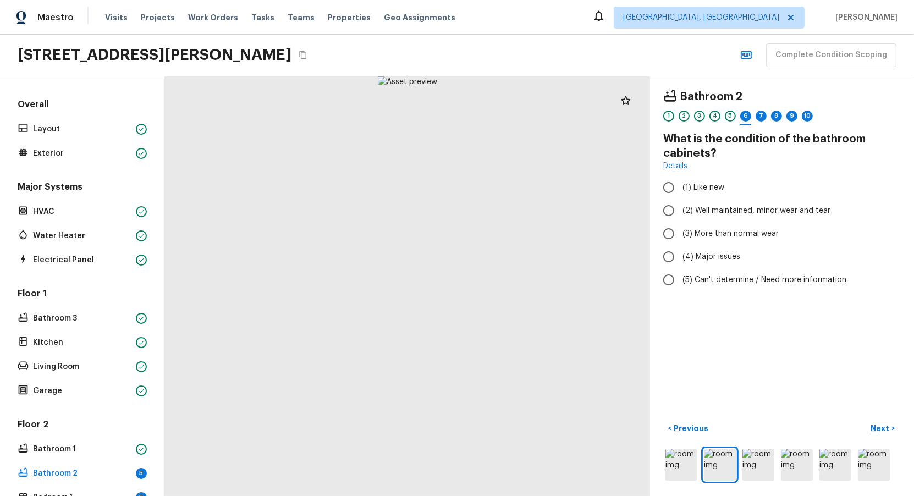
radio input "true"
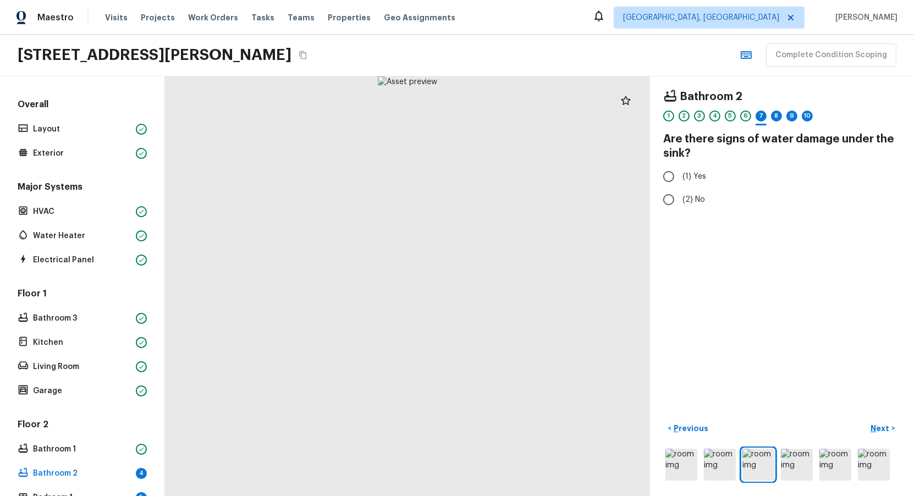
radio input "true"
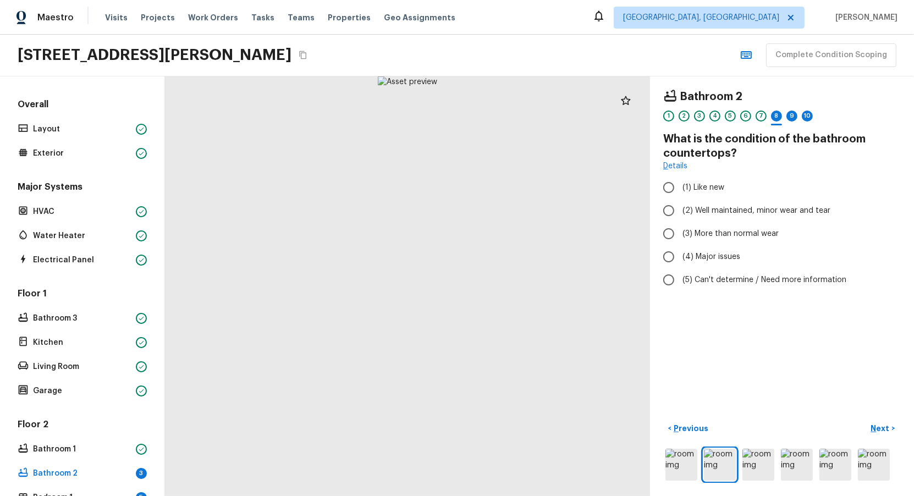
radio input "true"
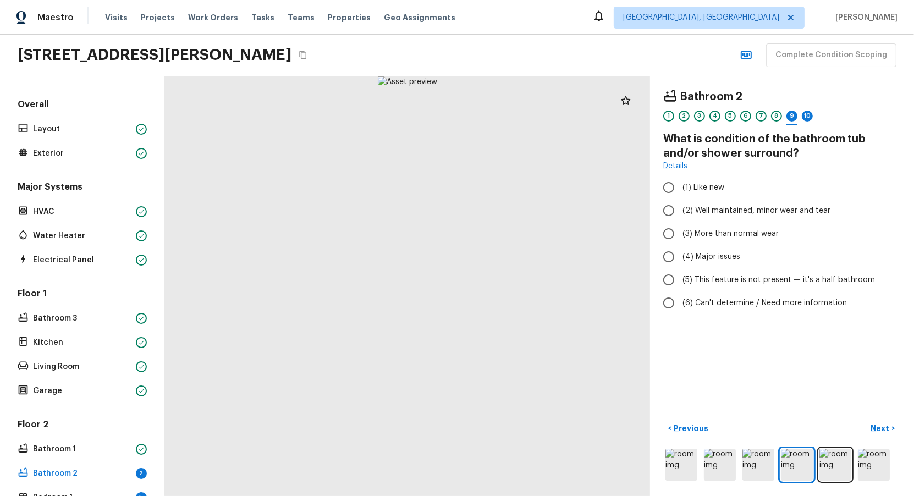
radio input "true"
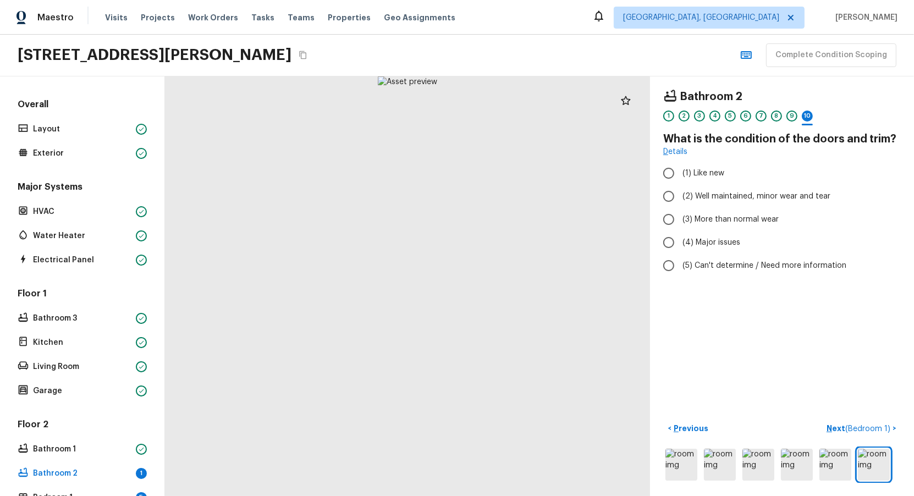
radio input "true"
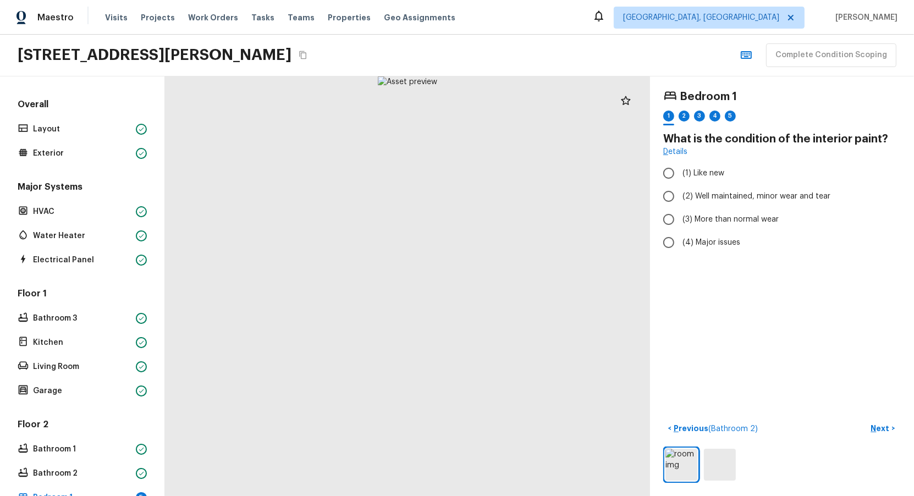
radio input "true"
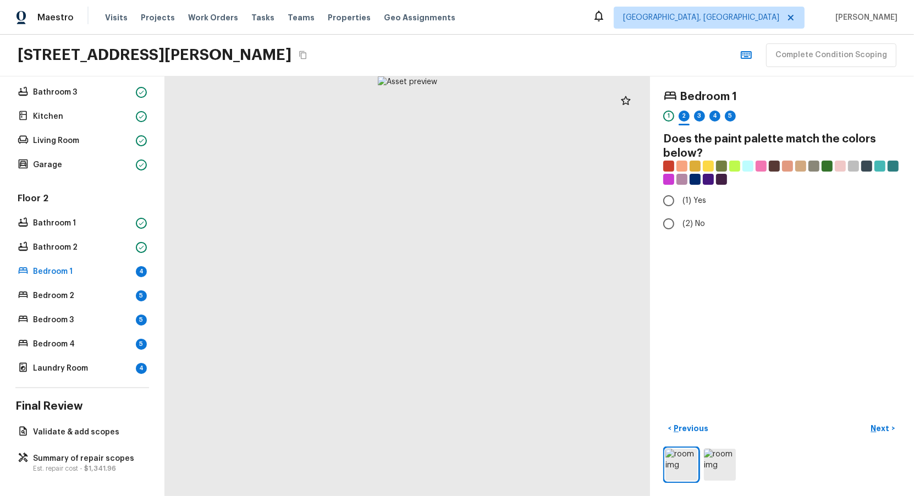
radio input "true"
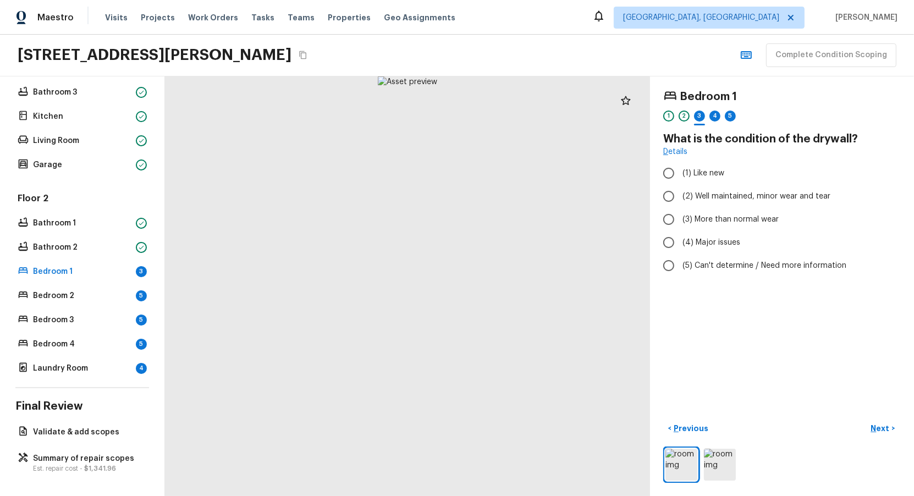
radio input "true"
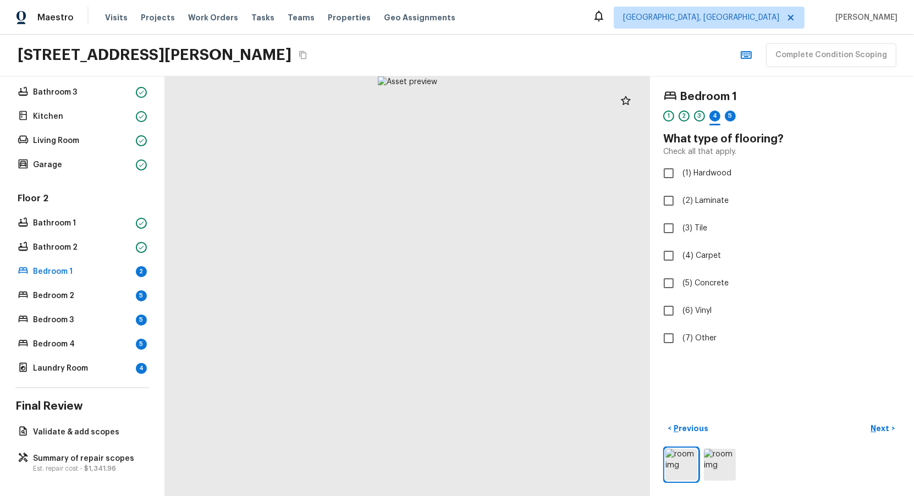
checkbox input "true"
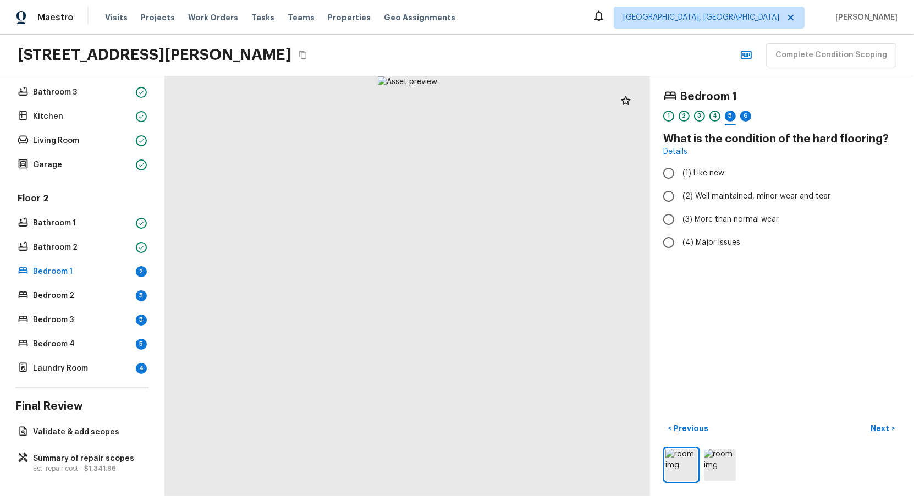
radio input "true"
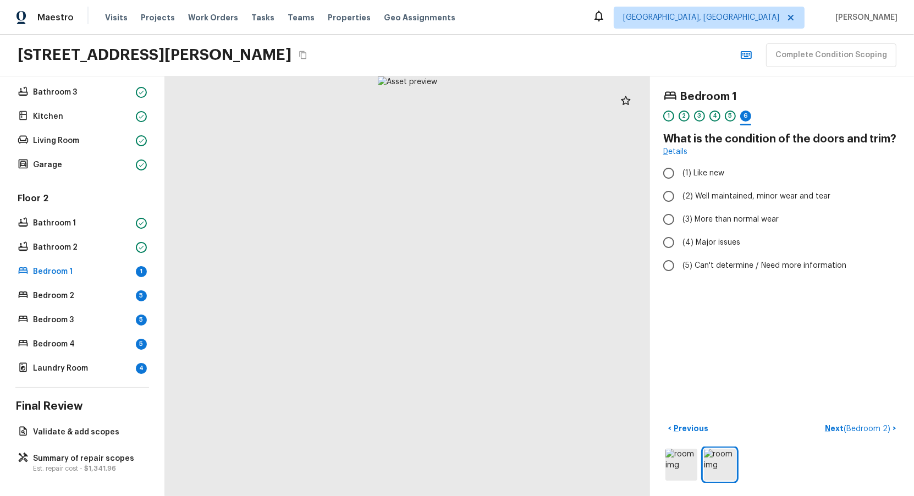
radio input "true"
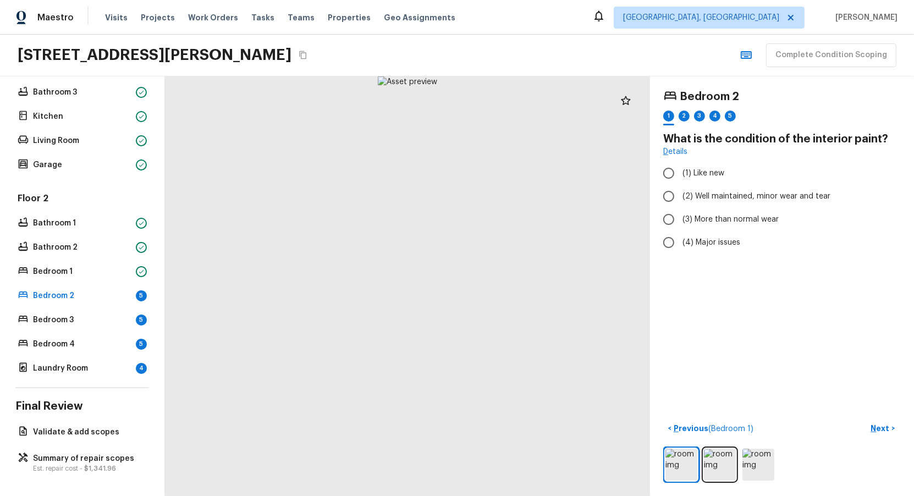
radio input "true"
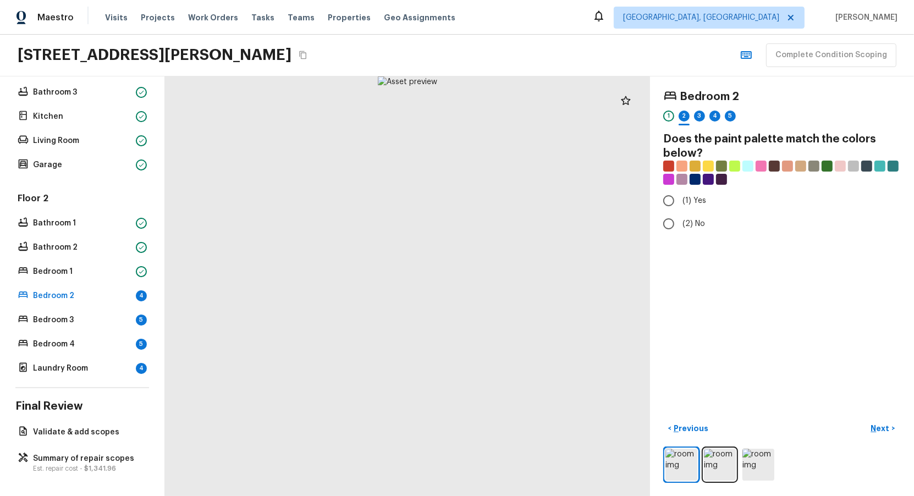
radio input "true"
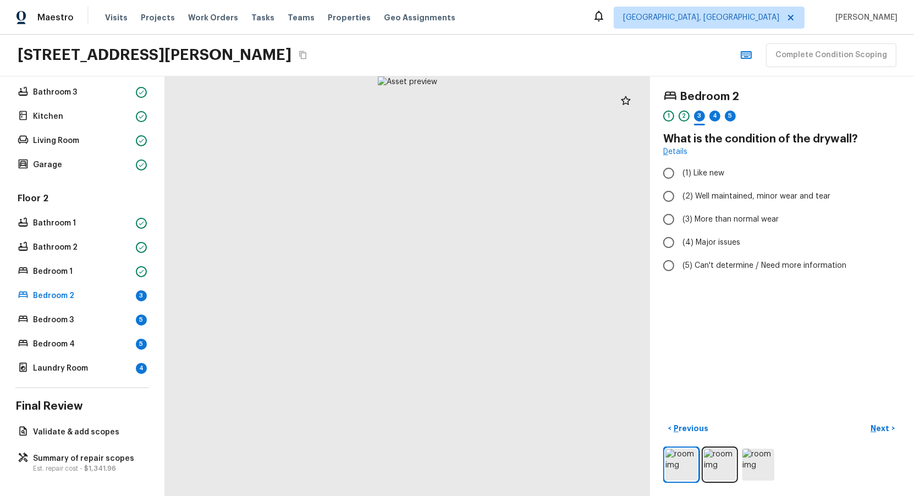
radio input "true"
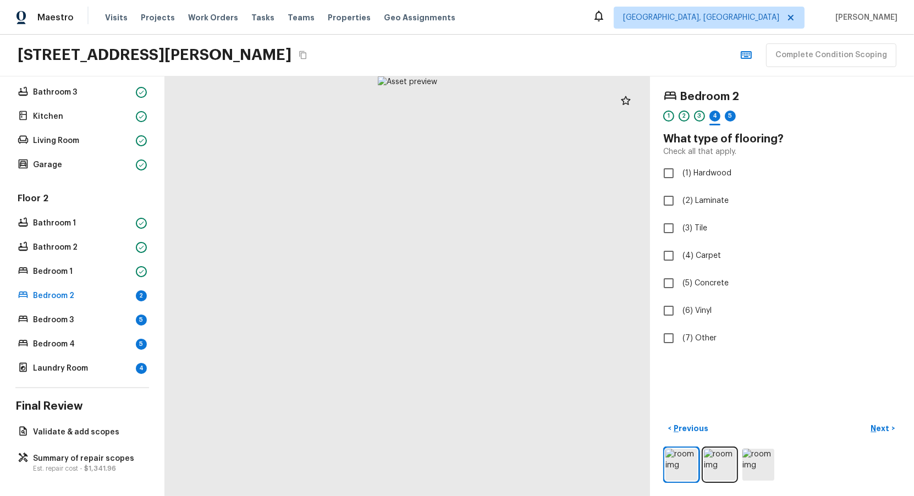
checkbox input "true"
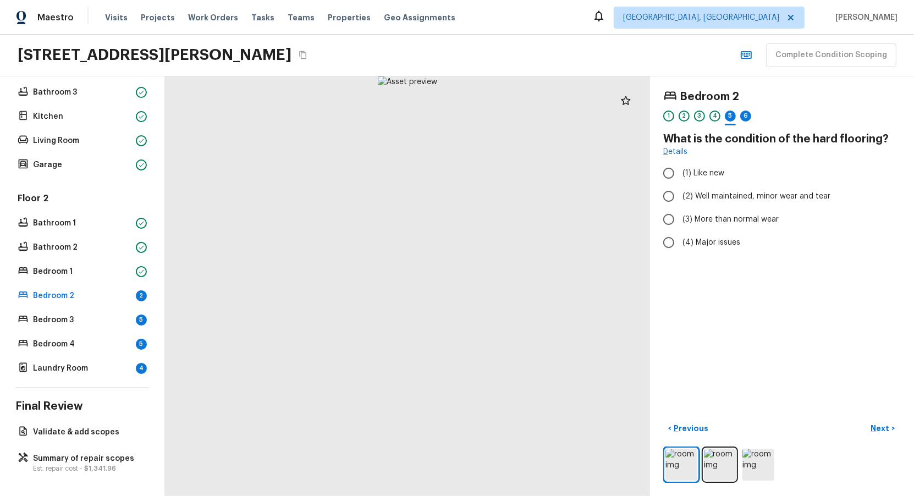
radio input "true"
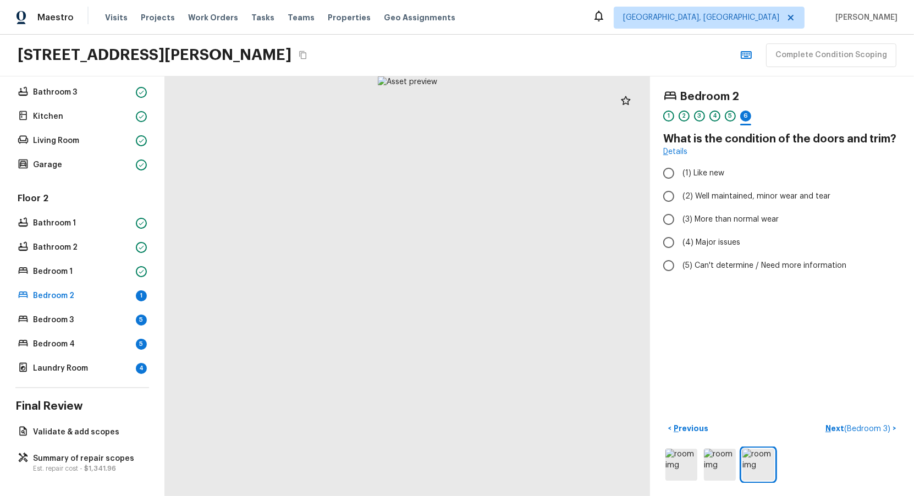
radio input "true"
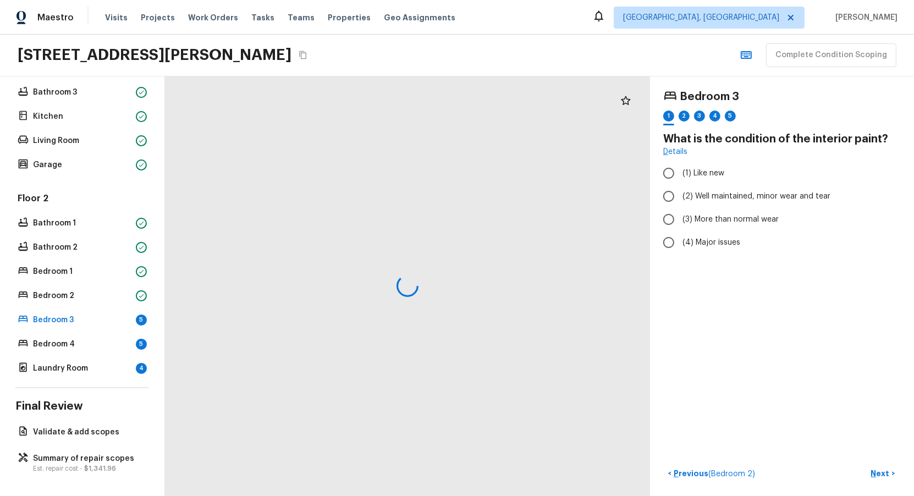
radio input "true"
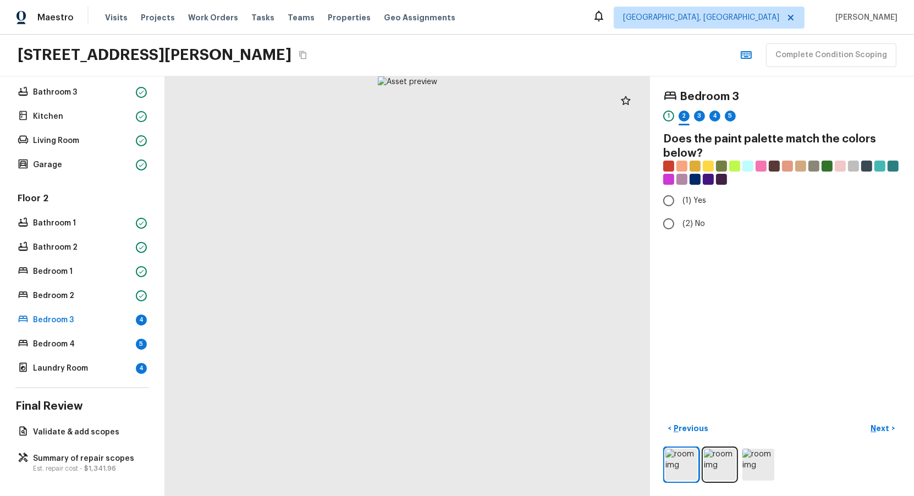
radio input "true"
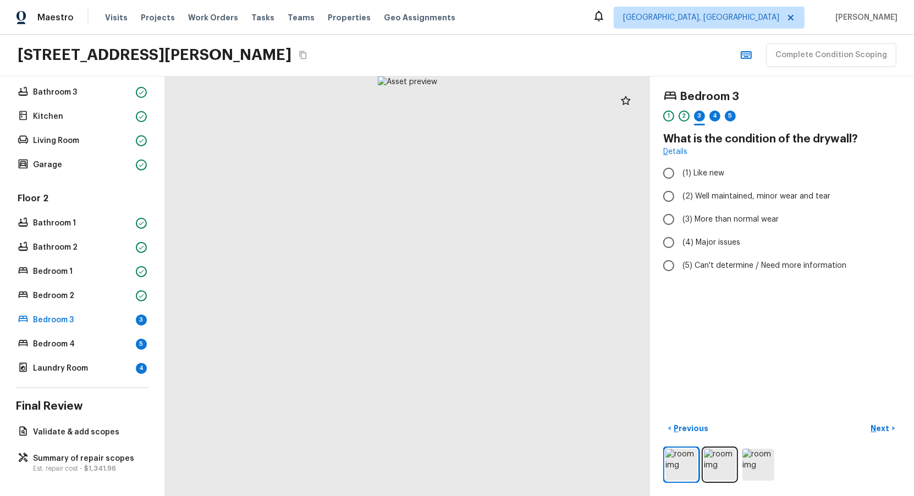
radio input "true"
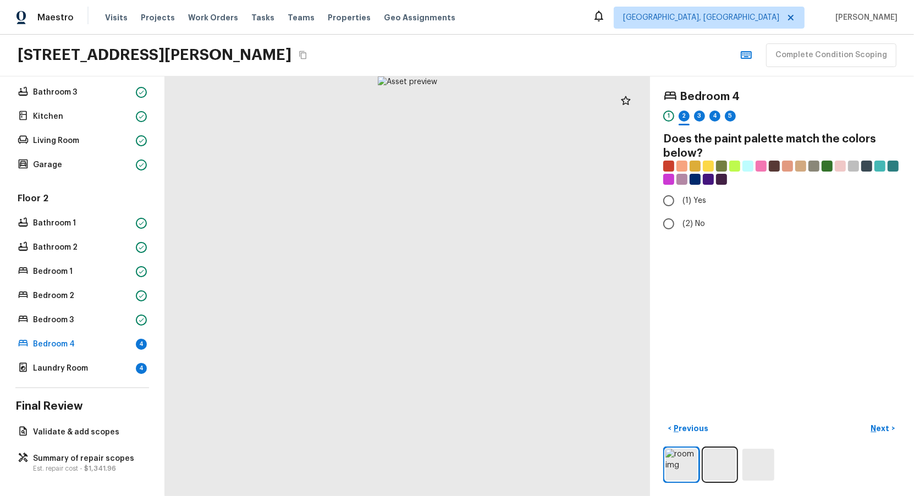
radio input "true"
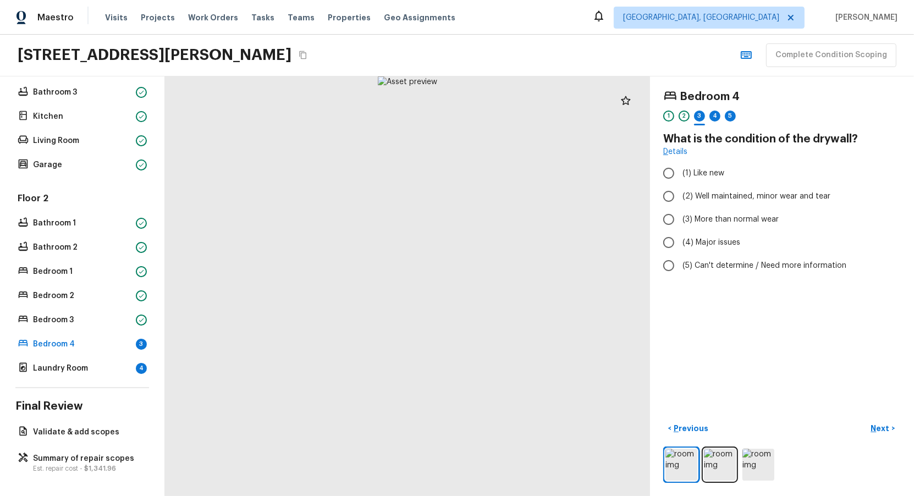
radio input "true"
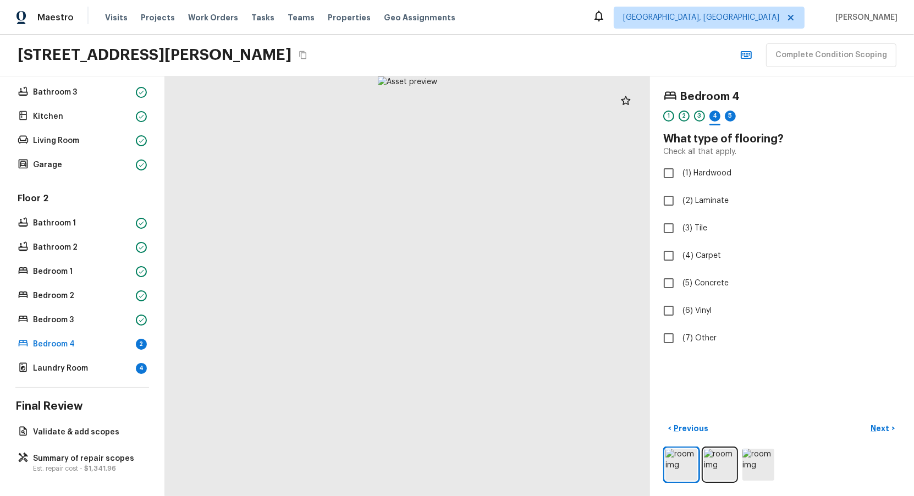
checkbox input "true"
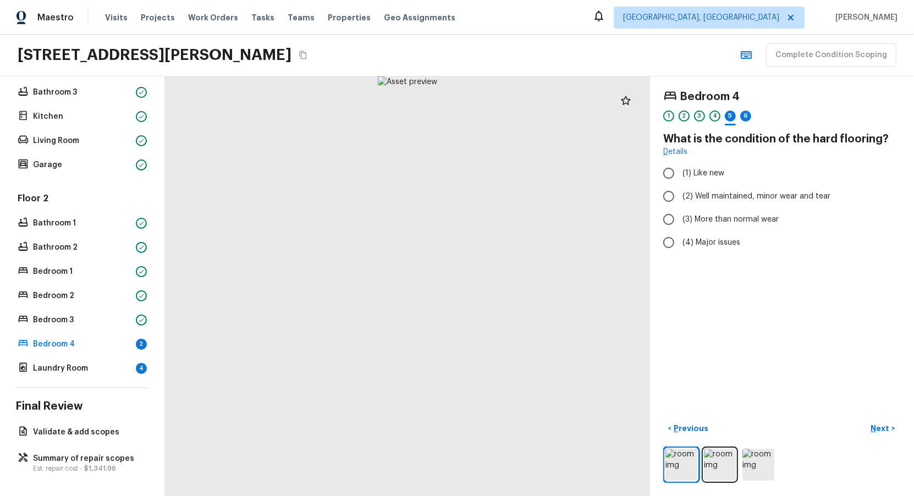
radio input "true"
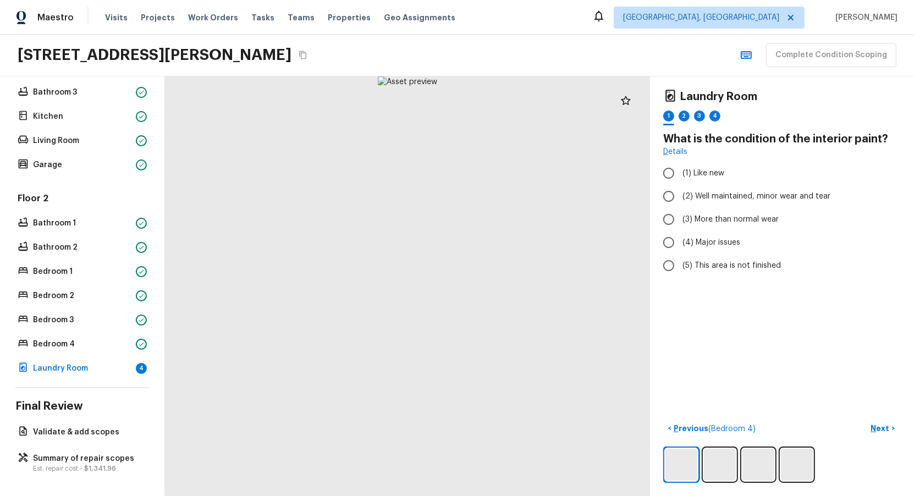
radio input "true"
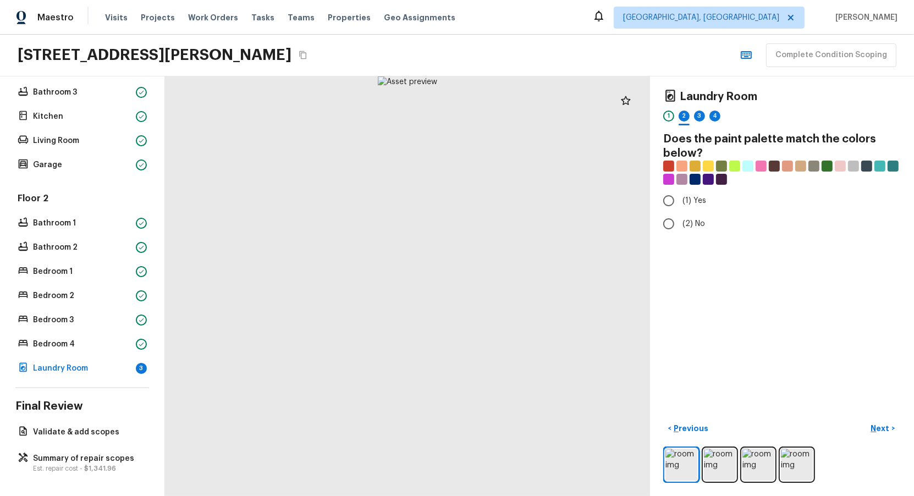
radio input "true"
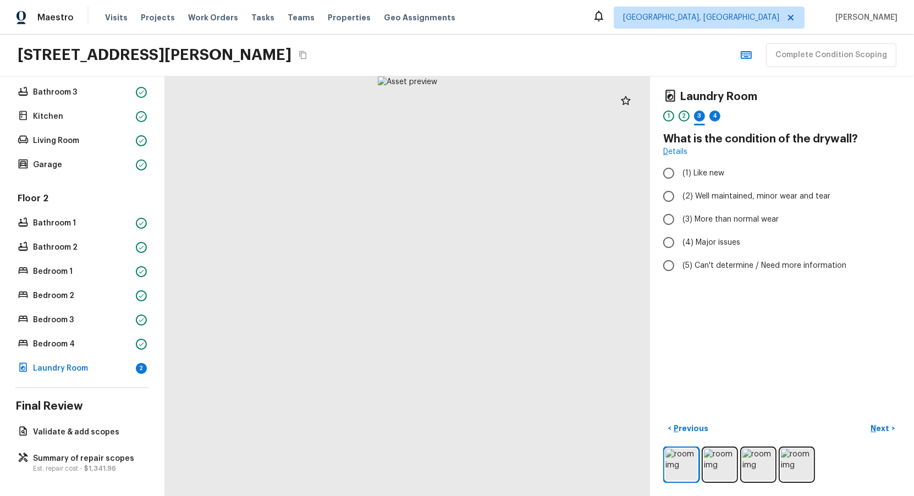
radio input "true"
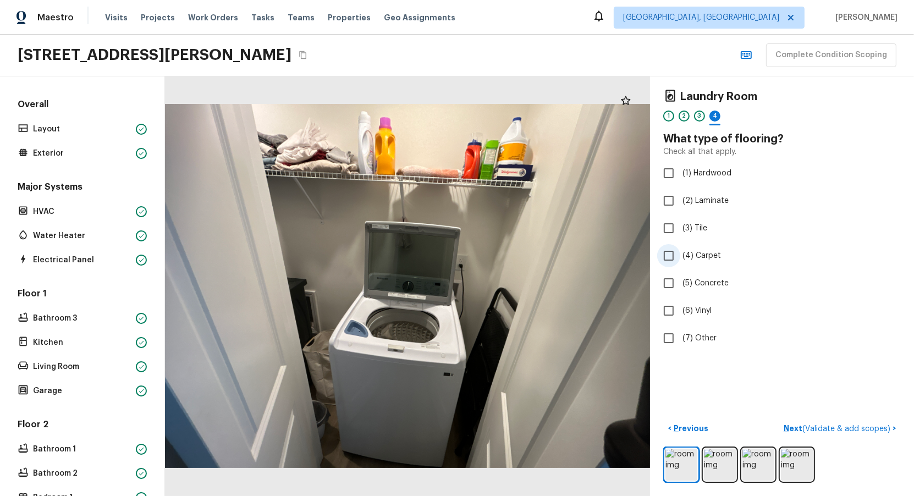
checkbox input "true"
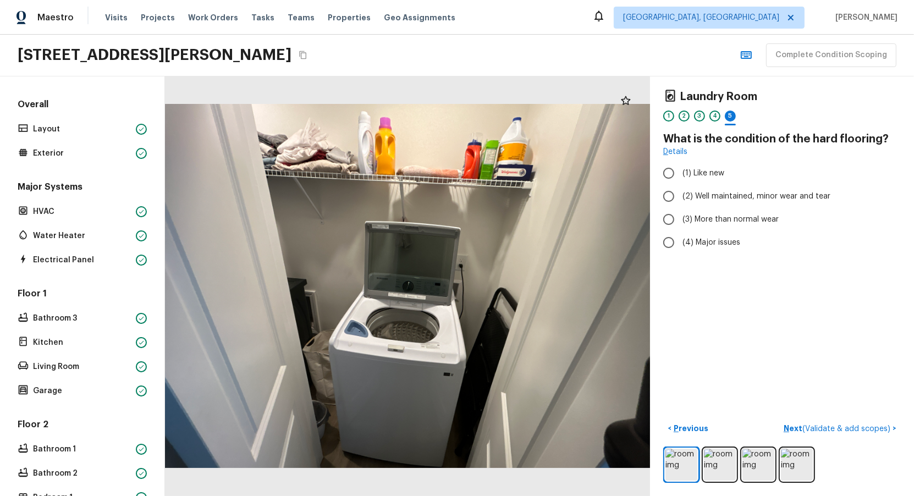
radio input "true"
click at [307, 51] on icon "Copy Address" at bounding box center [303, 55] width 9 height 9
click at [853, 50] on button "Complete Condition Scoping" at bounding box center [831, 55] width 130 height 24
